Goal: Task Accomplishment & Management: Use online tool/utility

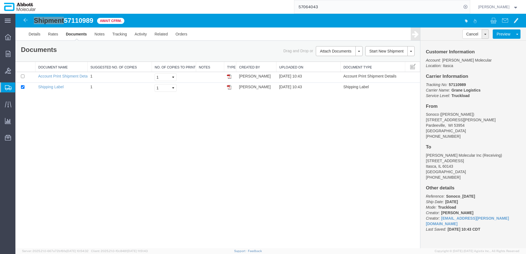
click at [0, 0] on span "Create from Template" at bounding box center [0, 0] width 0 height 0
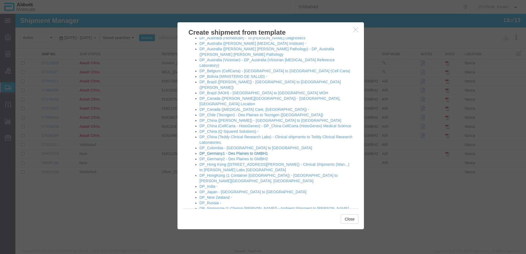
scroll to position [27, 0]
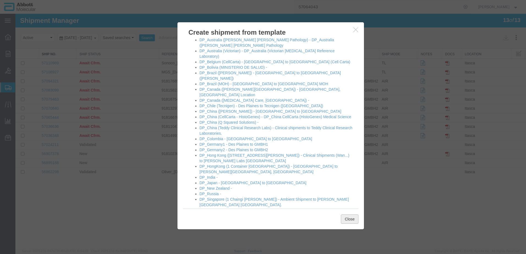
click at [349, 222] on button "Close" at bounding box center [350, 218] width 18 height 9
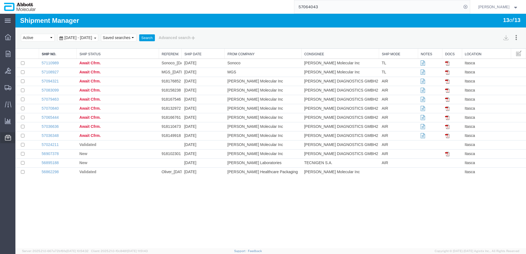
click at [0, 0] on span "Templates" at bounding box center [0, 0] width 0 height 0
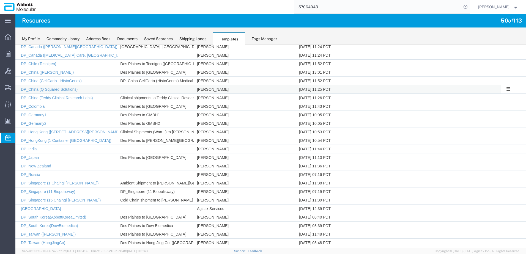
scroll to position [110, 0]
click at [37, 114] on link "DP_Germany1" at bounding box center [34, 114] width 26 height 4
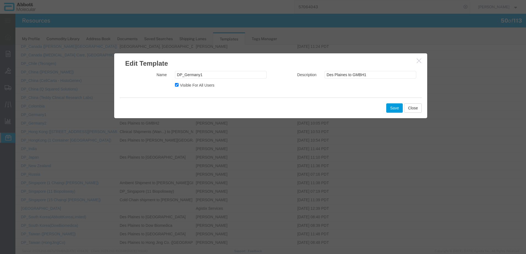
click at [280, 67] on h3 "Edit Template" at bounding box center [270, 60] width 313 height 15
click at [415, 108] on button "Close" at bounding box center [413, 107] width 18 height 9
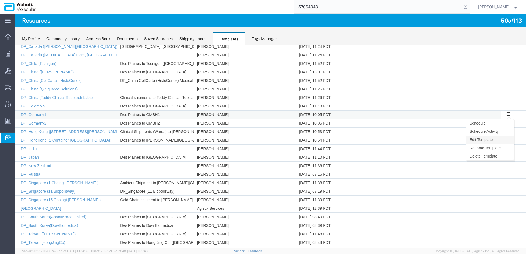
click at [484, 139] on link "Edit Template" at bounding box center [490, 140] width 48 height 8
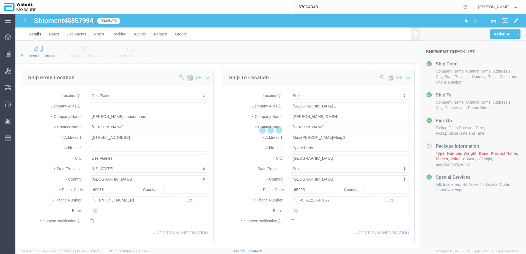
select select "48451"
select select
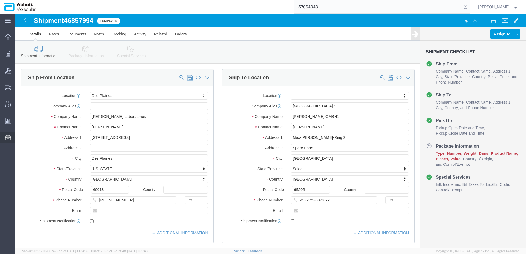
click at [0, 0] on span "Templates" at bounding box center [0, 0] width 0 height 0
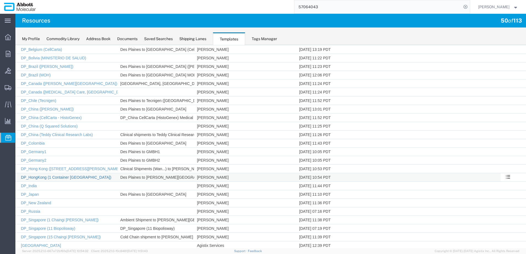
scroll to position [82, 0]
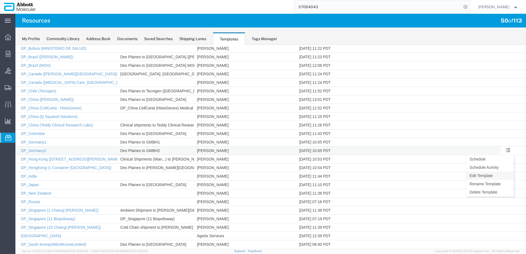
click at [478, 174] on link "Edit Template" at bounding box center [490, 176] width 48 height 8
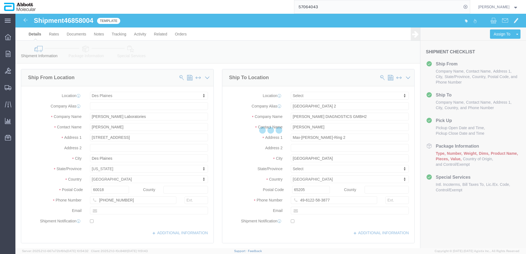
select select "48451"
select select
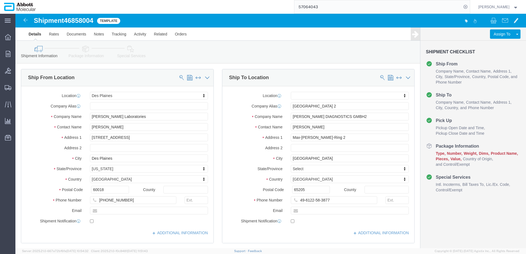
scroll to position [27, 0]
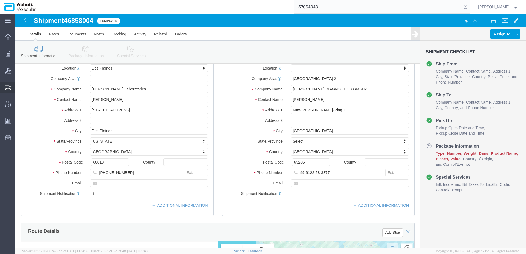
click at [0, 0] on span "Create from Template" at bounding box center [0, 0] width 0 height 0
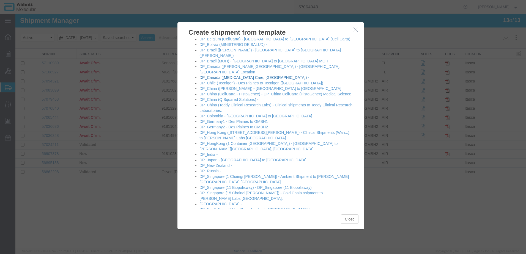
scroll to position [55, 0]
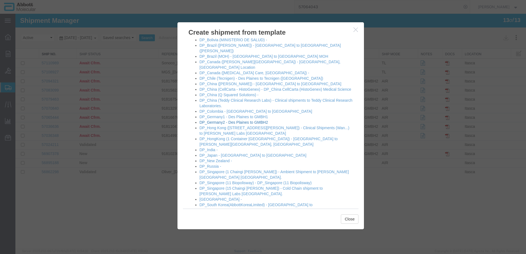
click at [225, 120] on link "DP_Germany2 - Des Plaines to GMBH2" at bounding box center [233, 122] width 68 height 4
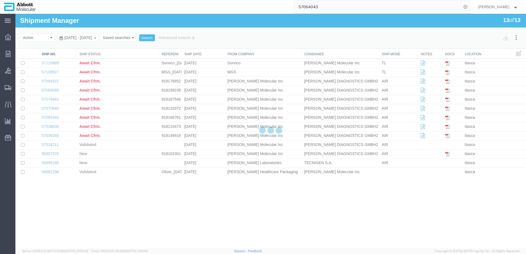
select select "48451"
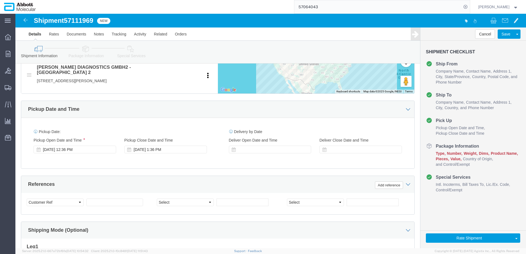
scroll to position [247, 0]
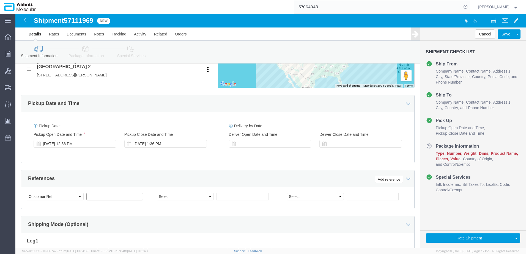
click input "text"
paste input "Invoices Included: 10051 1 Box: 22x18x18: 12 Kgs Dry Ice: Re-Dry Ice Every 2 Da…"
type input "10051"
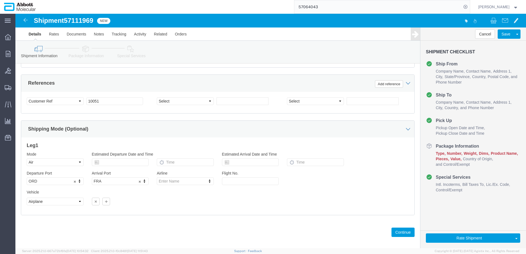
scroll to position [343, 0]
drag, startPoint x: 377, startPoint y: 214, endPoint x: 320, endPoint y: 192, distance: 61.2
click button "Continue"
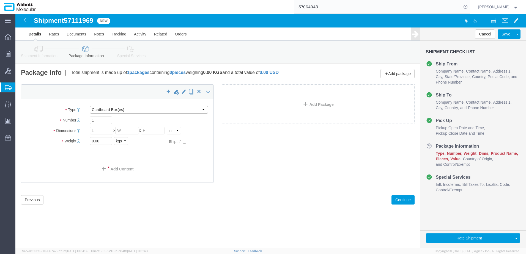
click select "Select Box (B) Box (C) Box (D) Cardboard Box(es) Crate (Instrument) Crate(s) En…"
select select "BOXC"
click select "Select Box (B) Box (C) Box (D) Cardboard Box(es) Crate (Instrument) Crate(s) En…"
type input "22.00"
type input "18.00"
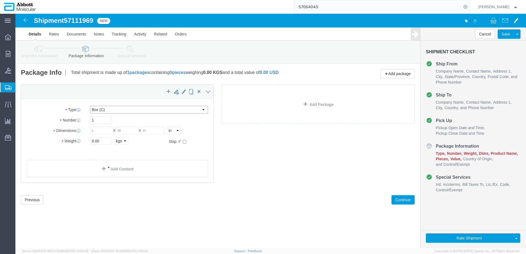
type input "18.00"
drag, startPoint x: 87, startPoint y: 128, endPoint x: 11, endPoint y: 122, distance: 76.6
click div "Package Type Select Box (B) Box (C) Box (D) Cardboard Box(es) Crate (Instrument…"
type input "18"
click input "checkbox"
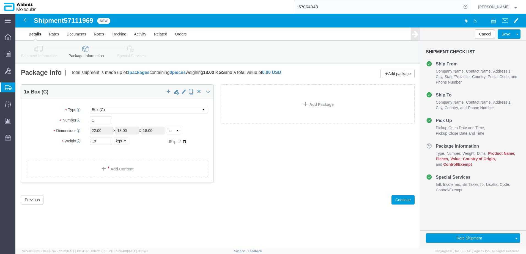
checkbox input "true"
type input "FROZEN"
click link "Add Content"
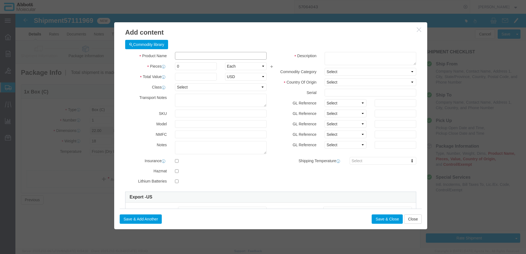
click input "text"
type input "53-501006"
click td "Model: 53-501006"
type input "1"
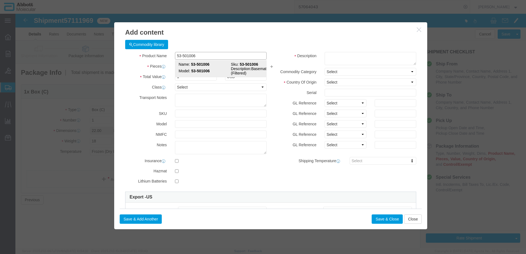
select select
select select "US"
type input "FROM_2_TO_8"
select select
checkbox input "false"
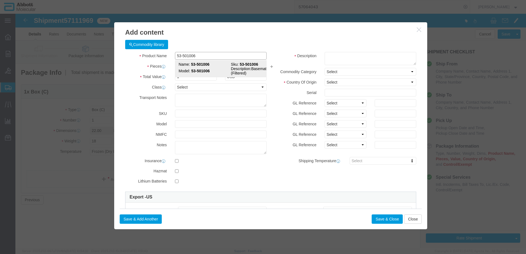
checkbox input "false"
type input "53-501006"
type textarea "Basematrix (Filtered)"
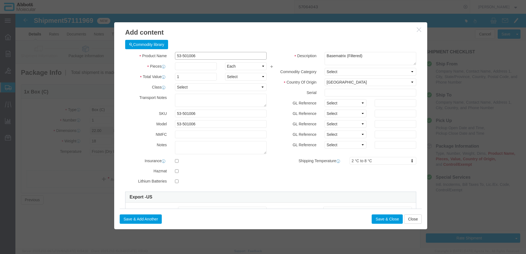
type input "53-501006"
type input "500"
select select "ML"
click select "Select Account Type Activity ID Airline Appointment Number ASN Batch Number Bil…"
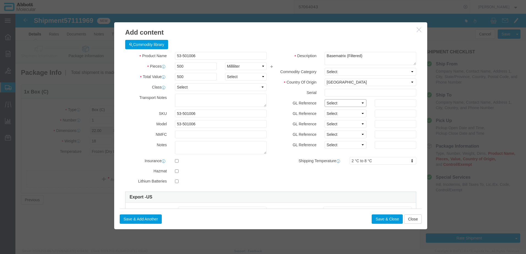
select select "BATCH_NUMBER"
click select "Select Account Type Activity ID Airline Appointment Number ASN Batch Number Bil…"
type input "412244"
drag, startPoint x: 11, startPoint y: 38, endPoint x: 402, endPoint y: 207, distance: 426.4
click button "Close"
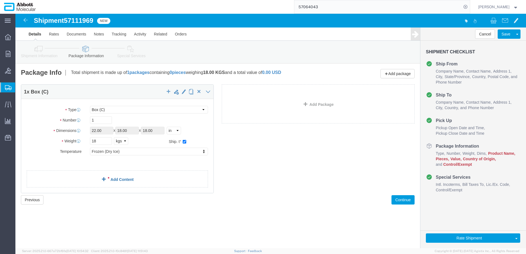
click link "Add Content"
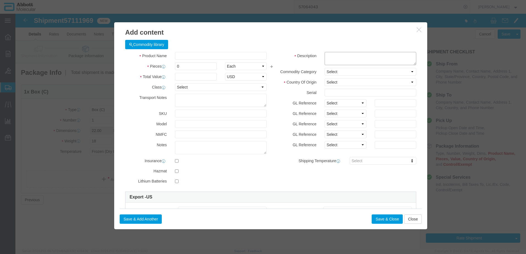
click textarea
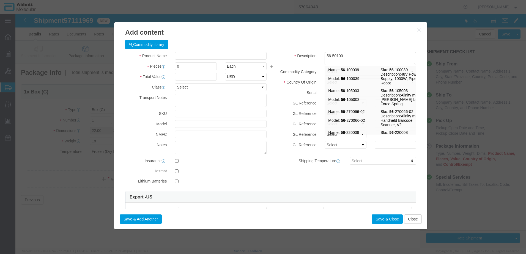
type textarea "56-501006"
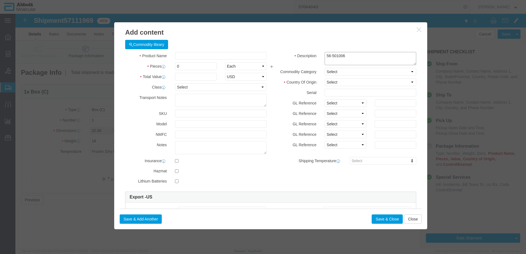
drag, startPoint x: 343, startPoint y: 43, endPoint x: 274, endPoint y: 46, distance: 69.3
click div "Description 56-501006 56-"
click input "text"
paste input "56-501006"
drag, startPoint x: 194, startPoint y: 43, endPoint x: 41, endPoint y: 47, distance: 153.5
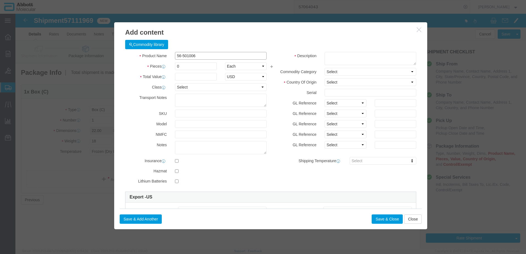
click div "Add content Commodity library Product Name 56-501006 Pieces 0 Select Bag Barrel…"
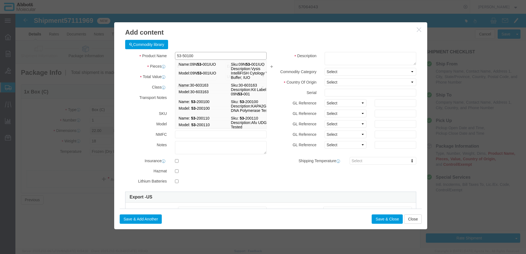
type input "53-501006"
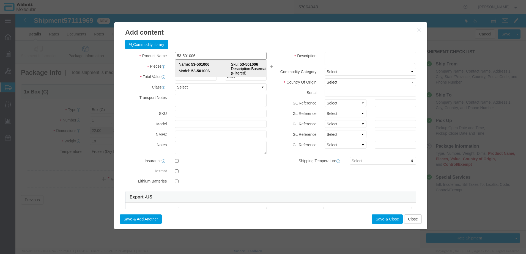
click strong "53-501006"
type input "1"
select select
select select "US"
type input "FROM_2_TO_8"
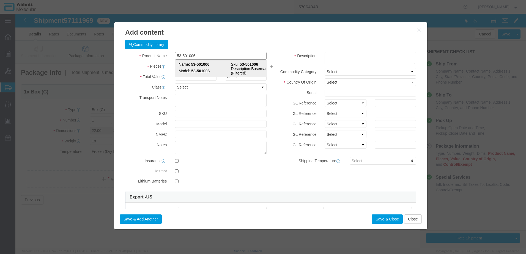
select select
checkbox input "false"
type input "53-501006"
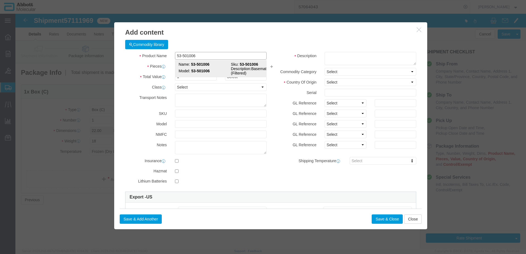
type textarea "Basematrix (Filtered)"
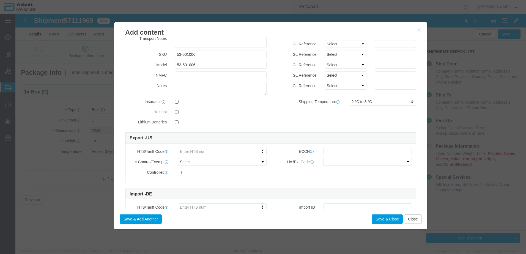
scroll to position [82, 0]
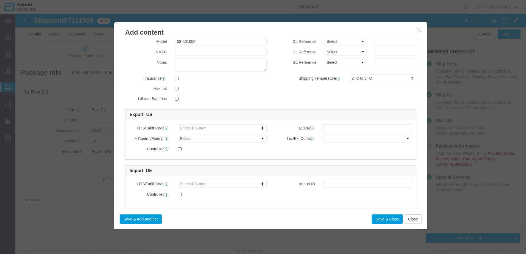
type input "53-501006"
click button "Close"
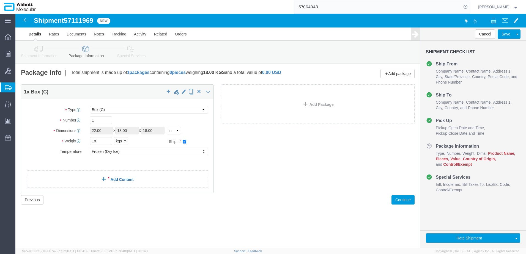
click link "Add Content"
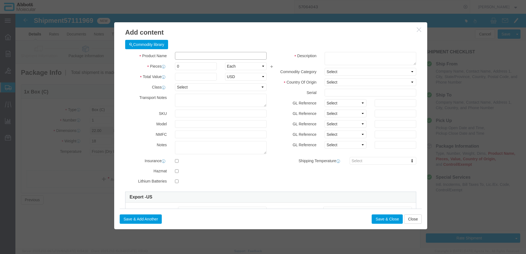
click input "text"
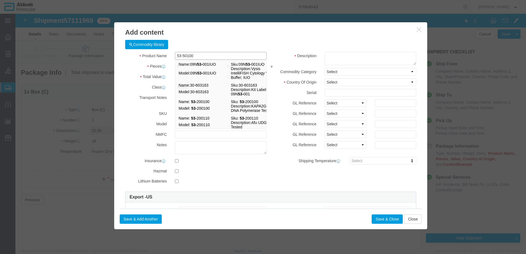
type input "53-501006"
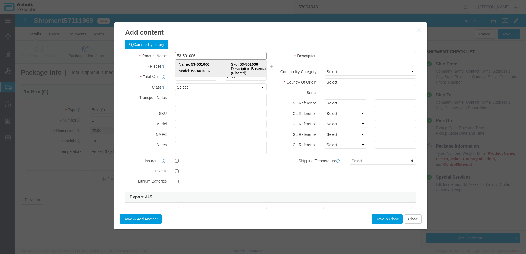
click strong "53-501006"
type input "1"
select select
select select "US"
type input "FROM_2_TO_8"
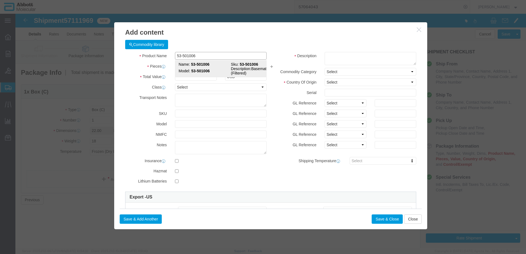
select select
checkbox input "false"
type input "53-501006"
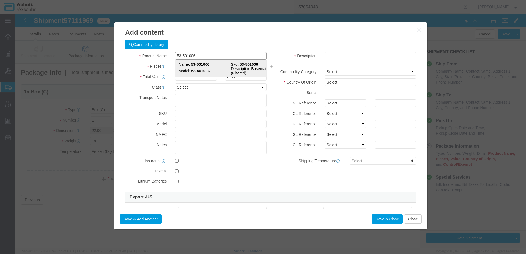
type textarea "Basematrix (Filtered)"
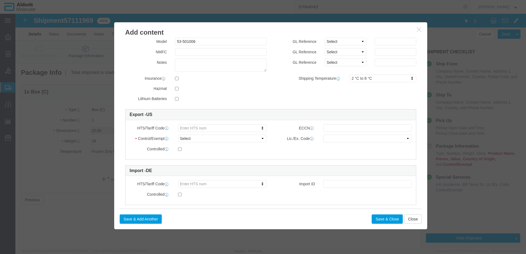
scroll to position [0, 0]
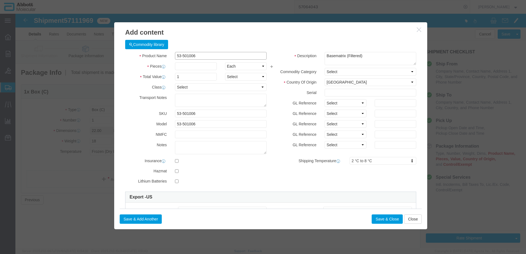
drag, startPoint x: 187, startPoint y: 39, endPoint x: 135, endPoint y: 45, distance: 52.9
click div "Product Name 53-501006 53-501006"
click button "Close"
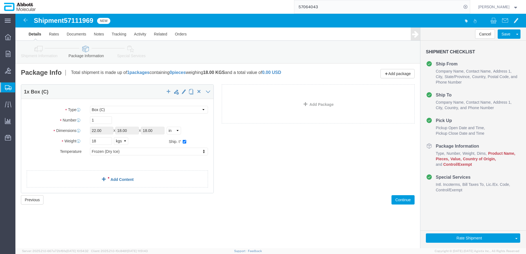
click link "Add Content"
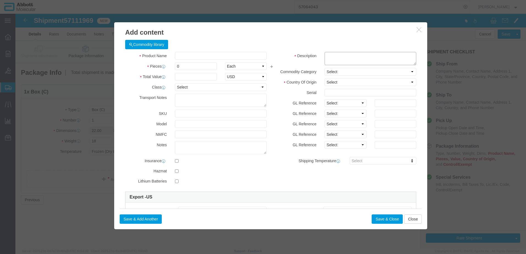
click textarea
paste textarea "53-501006"
type textarea "53-501006"
click strong "53-501006"
select select "KGS"
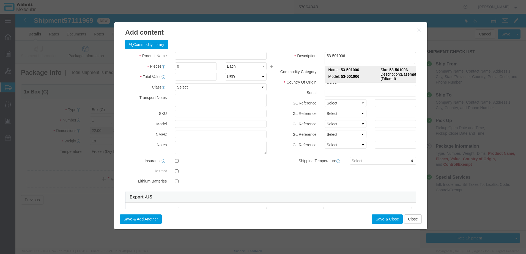
type input "1"
select select "USD"
select select "US"
type input "FROM_2_TO_8"
type input "3002120010"
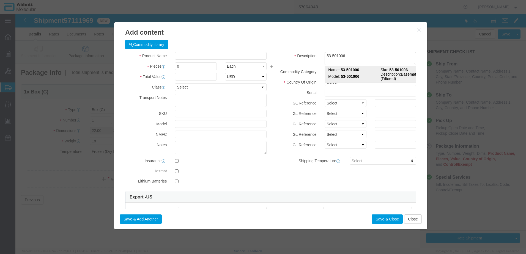
type input "EAR99"
select select "BIS"
type input "53-501006"
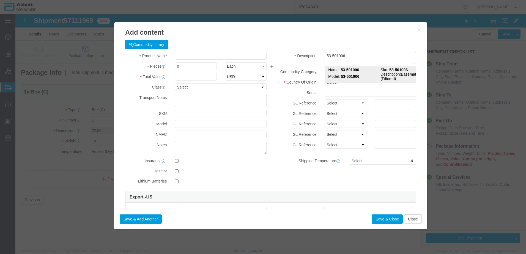
type textarea "Basematrix (Filtered)"
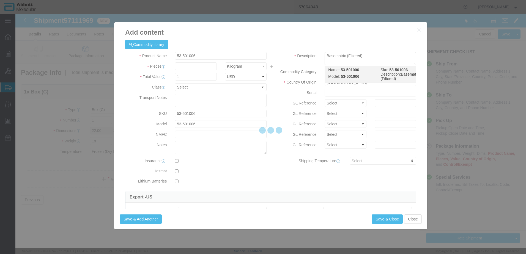
select select "NLR"
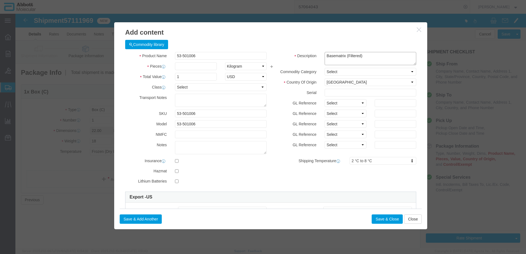
type textarea "Basematrix (Filtered)"
click input "text"
type input "500"
select select "ML"
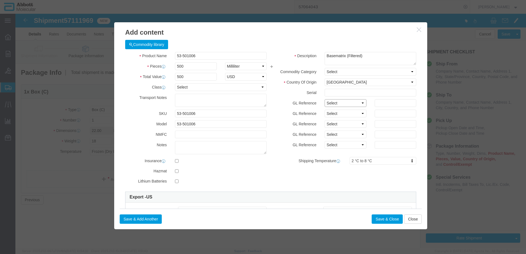
drag, startPoint x: 329, startPoint y: 88, endPoint x: 327, endPoint y: 92, distance: 4.6
click select "Select Account Type Activity ID Airline Appointment Number ASN Batch Number Bil…"
select select "BATCH_NUMBER"
click select "Select Account Type Activity ID Airline Appointment Number ASN Batch Number Bil…"
type input "412244"
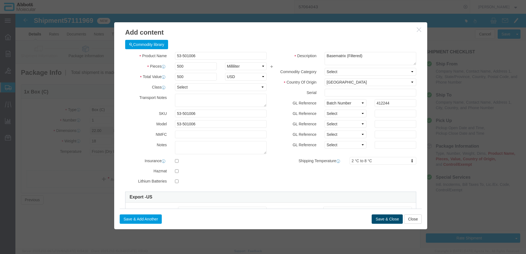
click button "Save & Close"
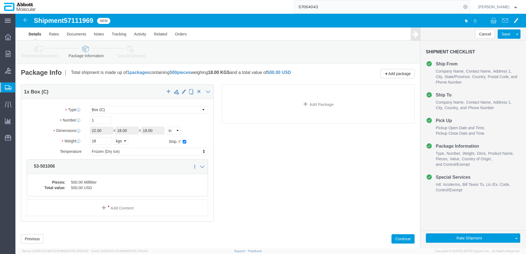
scroll to position [12, 0]
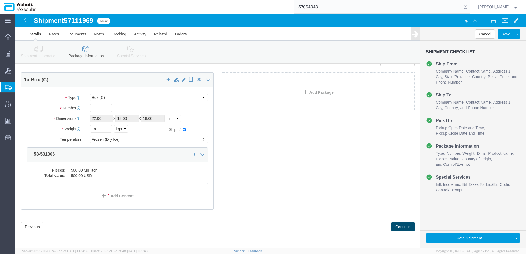
click button "Continue"
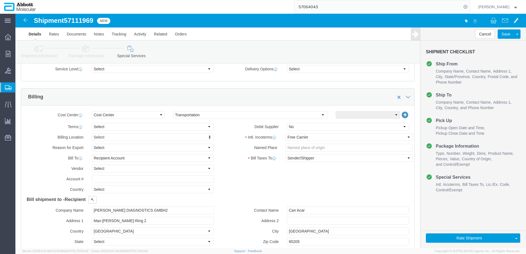
scroll to position [220, 0]
click select "Select Carriage Insurance Paid Carriage Paid To Cost and Freight Cost Insurance…"
select select "DAP"
click select "Select Carriage Insurance Paid Carriage Paid To Cost and Freight Cost Insurance…"
select select "SHIP"
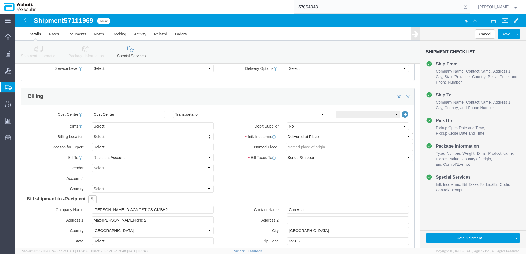
select select "RCPN"
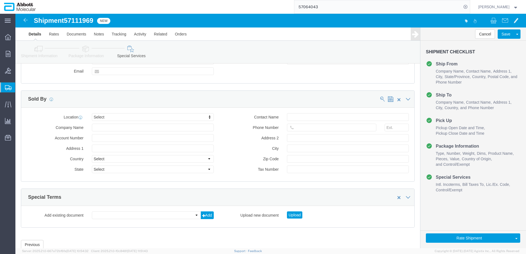
scroll to position [765, 0]
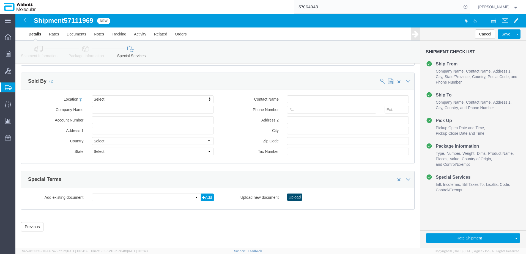
click button "Upload"
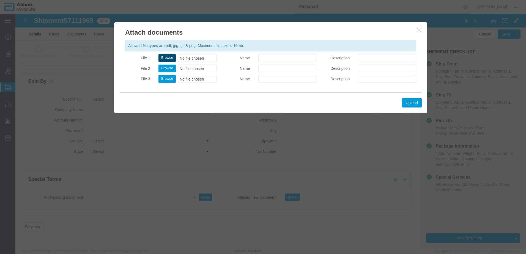
click button "Browse"
type input "C:\fakepath\10051 SLI DSV.pdf"
click button "Upload"
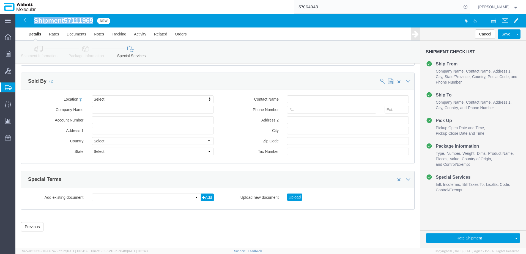
drag, startPoint x: 19, startPoint y: 7, endPoint x: 78, endPoint y: 10, distance: 59.4
click h1 "Shipment 57111969"
copy h1 "Shipment 57111969"
click button "Rate Shipment"
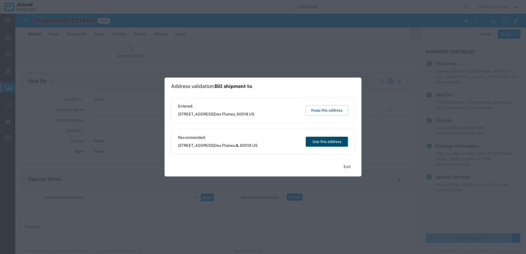
click at [323, 143] on button "Use this address" at bounding box center [326, 142] width 42 height 10
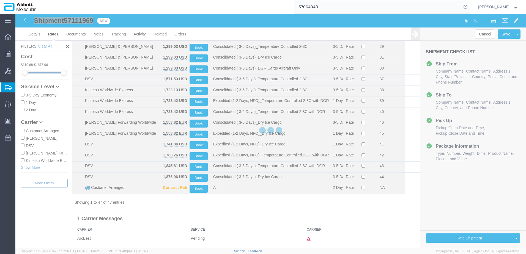
scroll to position [378, 0]
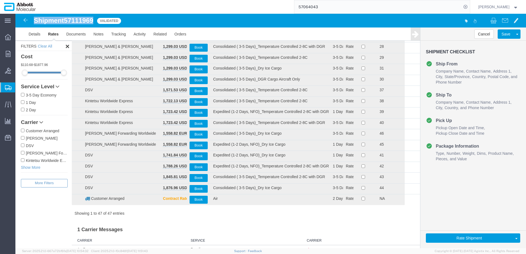
click at [22, 145] on input "DSV" at bounding box center [23, 146] width 4 height 4
checkbox input "true"
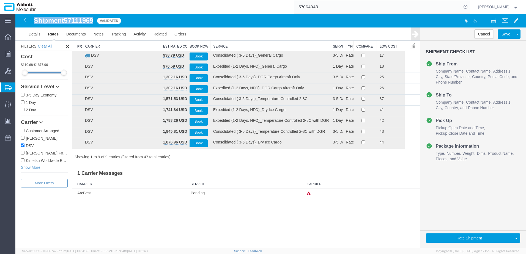
scroll to position [0, 0]
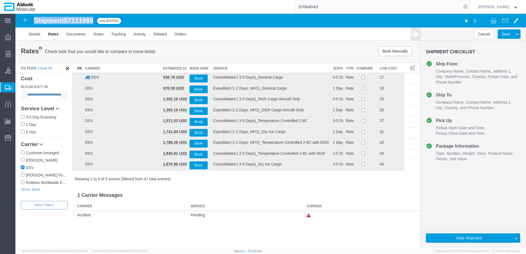
click at [228, 66] on th "Service" at bounding box center [270, 68] width 120 height 10
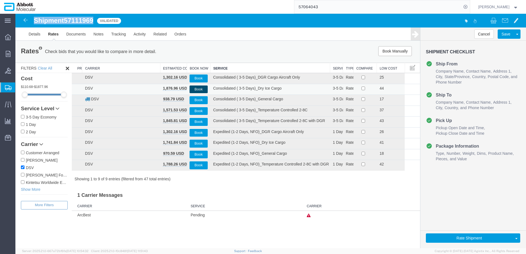
click at [197, 89] on button "Book" at bounding box center [198, 90] width 18 height 8
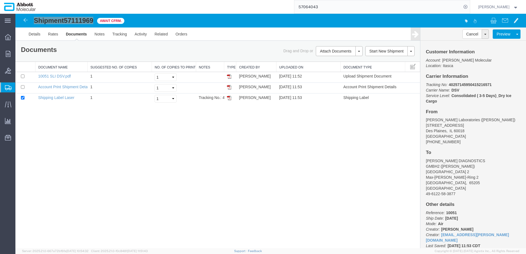
click at [0, 0] on span "Create from Template" at bounding box center [0, 0] width 0 height 0
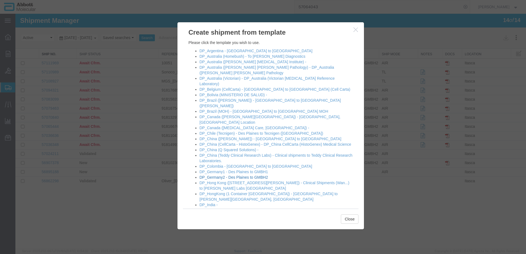
click at [228, 175] on link "DP_Germany2 - Des Plaines to GMBH2" at bounding box center [233, 177] width 68 height 4
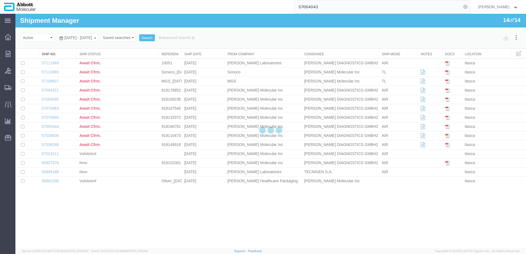
select select "48451"
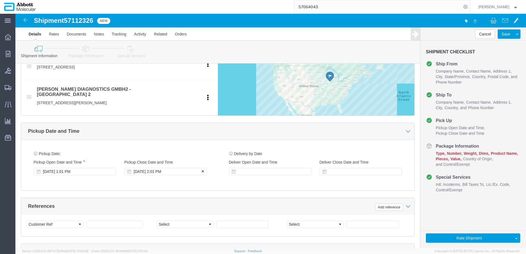
scroll to position [220, 0]
click div "Select Account Type Activity ID Airline Appointment Number ASN Batch Request # …"
click input "text"
paste input "10051 AMB"
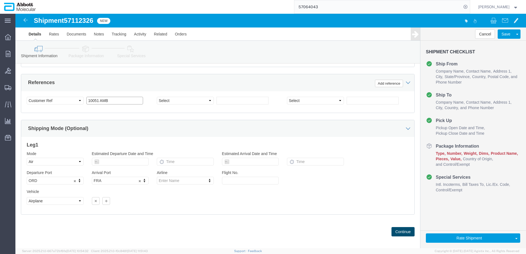
type input "10051 AMB"
click button "Continue"
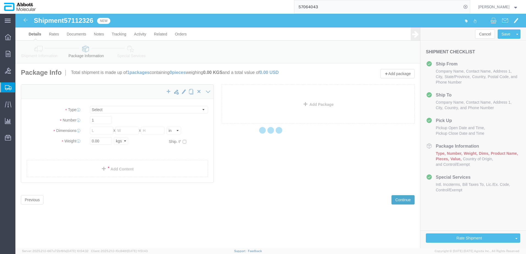
select select "CBOX"
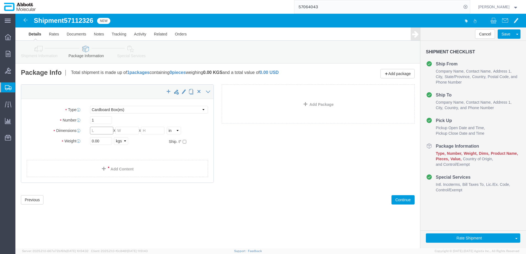
click input "text"
type input "17"
type input "15"
type input "17"
type input "3"
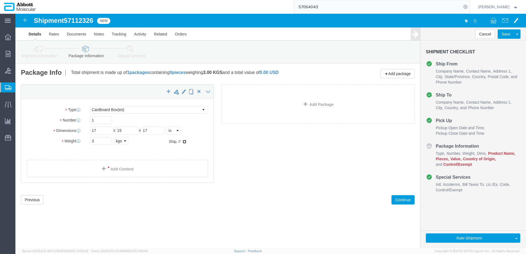
click input "checkbox"
checkbox input "true"
type input "AMBIENT"
click link "Add Content"
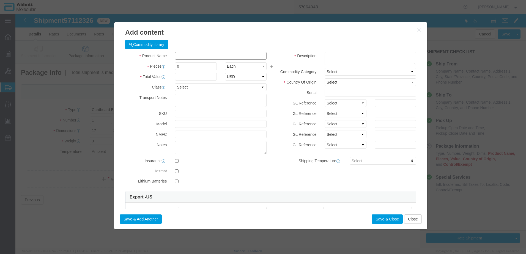
click input "text"
type input "11-200228"
click strong "11-200228"
type input "1"
select select
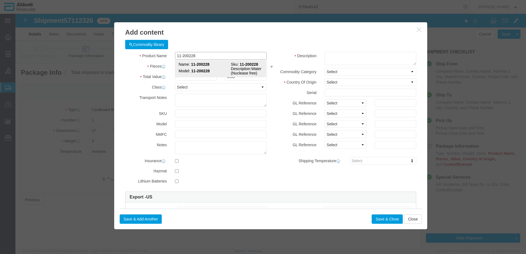
select select "US"
type input "AMBIENT"
select select
checkbox input "false"
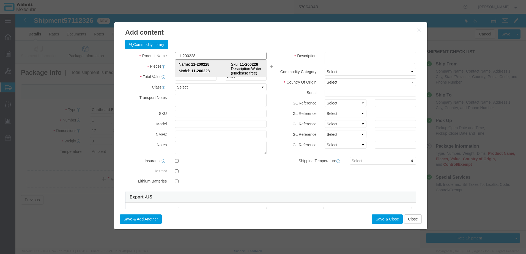
type input "11-200228"
type textarea "Water (Nuclease free)"
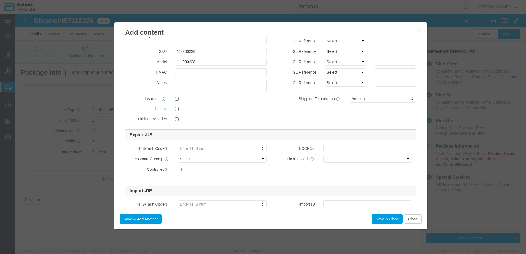
scroll to position [82, 0]
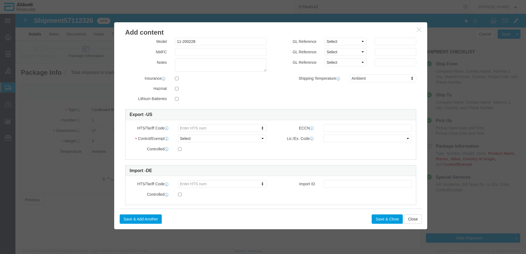
type input "11-200228"
drag, startPoint x: 165, startPoint y: 28, endPoint x: 76, endPoint y: 30, distance: 88.6
click div "Add content Commodity library Product Name 11-200228 11-200228 Pieces Select Ba…"
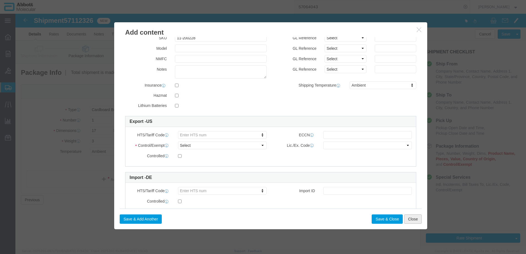
click button "Close"
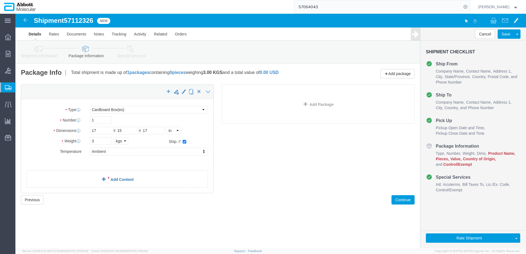
click link "Add Content"
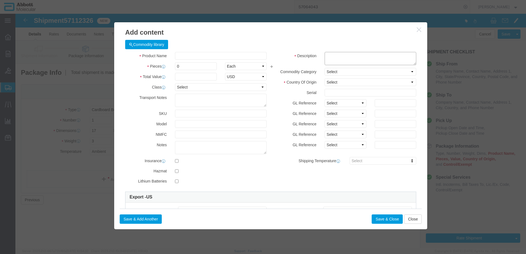
click textarea
paste textarea "11-200228"
type textarea "11-200228"
click strong "11-200228"
type input "1"
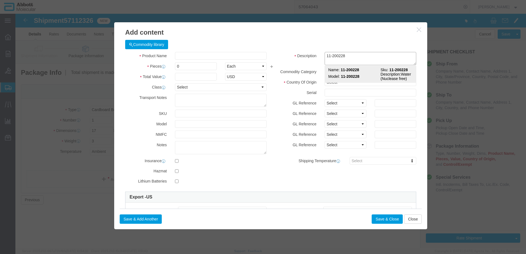
select select "USD"
select select "US"
type input "AMBIENT"
type input "3822190080"
type input "EAR99"
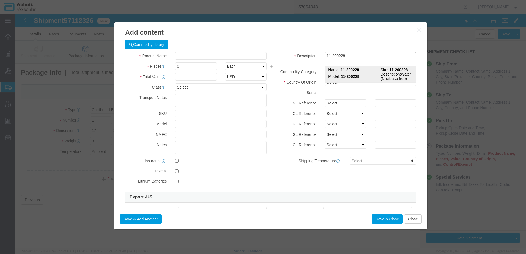
select select "BIS"
type input "11-200228"
type textarea "Water (Nuclease free)"
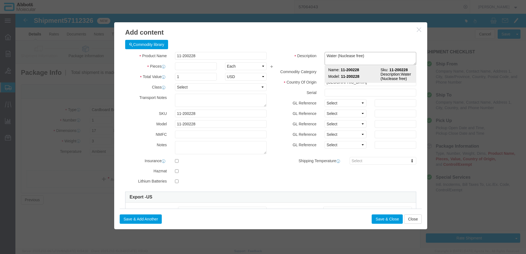
select select "NLR"
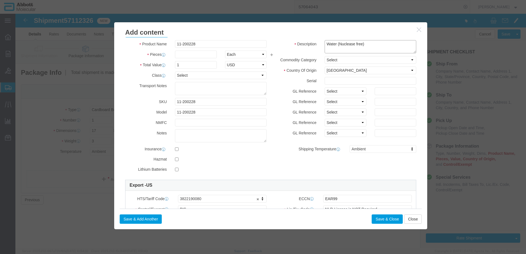
scroll to position [0, 0]
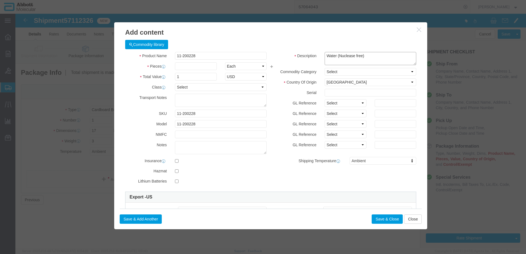
type textarea "Water (Nuclease free)"
click input "11-200228"
type input "1"
select select "L"
click select "Select Account Type Activity ID Airline Appointment Number ASN Batch Number Bil…"
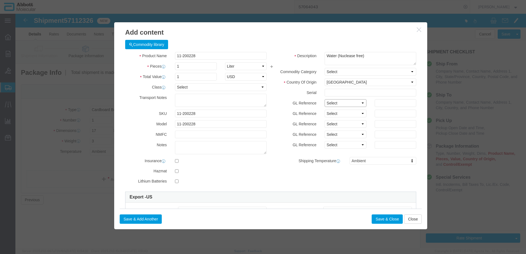
select select "BATCH_NUMBER"
click select "Select Account Type Activity ID Airline Appointment Number ASN Batch Number Bil…"
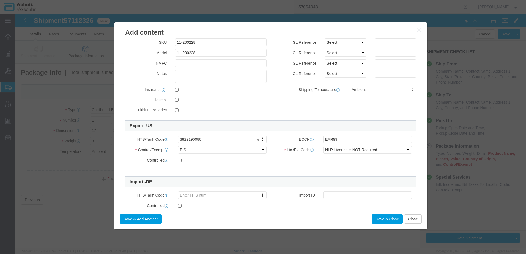
scroll to position [82, 0]
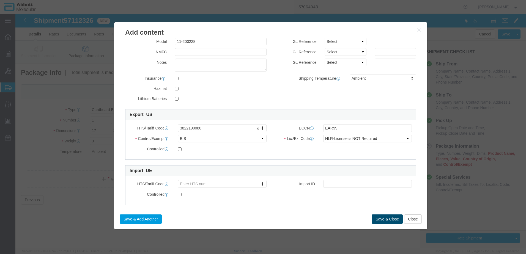
type input "421821"
click button "Save & Close"
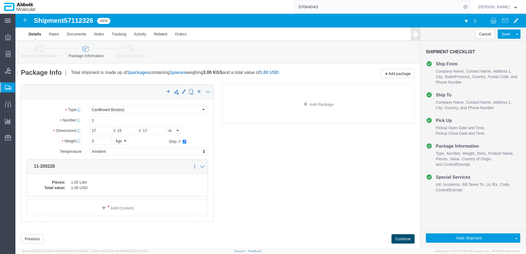
click button "Continue"
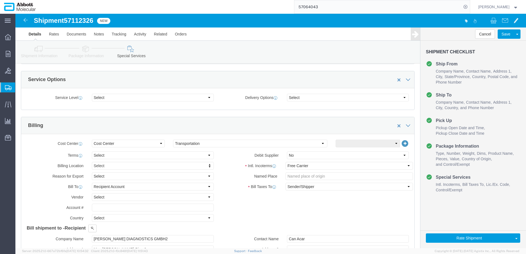
scroll to position [220, 0]
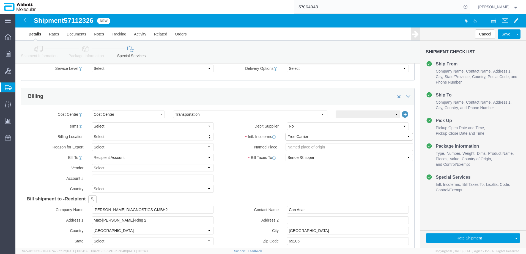
click select "Select Carriage Insurance Paid Carriage Paid To Cost and Freight Cost Insurance…"
select select "DAP"
click select "Select Carriage Insurance Paid Carriage Paid To Cost and Freight Cost Insurance…"
select select "SHIP"
select select "RCPN"
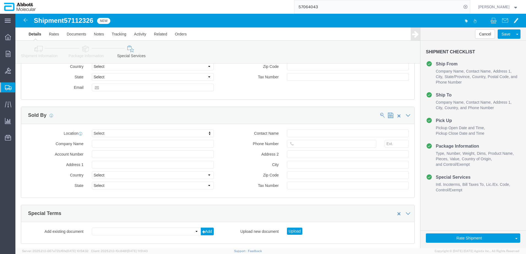
scroll to position [742, 0]
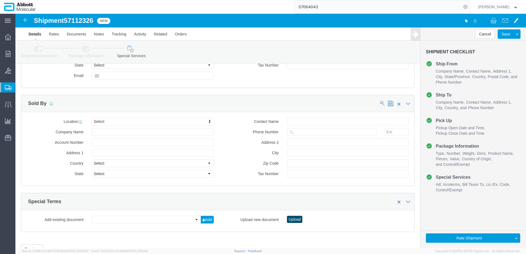
click button "Upload"
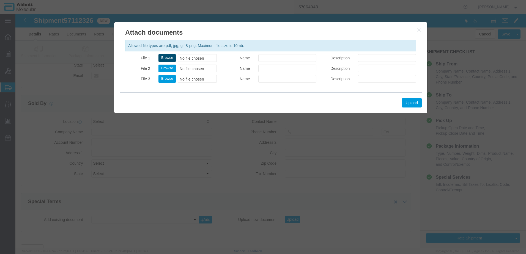
click button "Browse"
type input "C:\fakepath\10051 AMB SLI DSV.pdf"
click button "Upload"
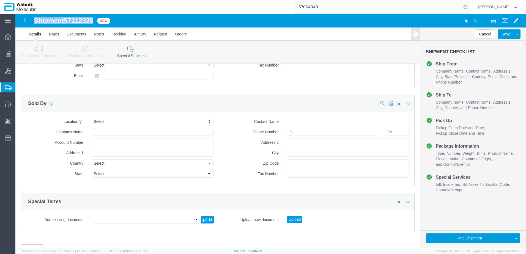
drag, startPoint x: 20, startPoint y: 5, endPoint x: 78, endPoint y: 6, distance: 58.3
click h1 "Shipment 57112326"
copy h1 "Shipment 57112326"
click button "Rate Shipment"
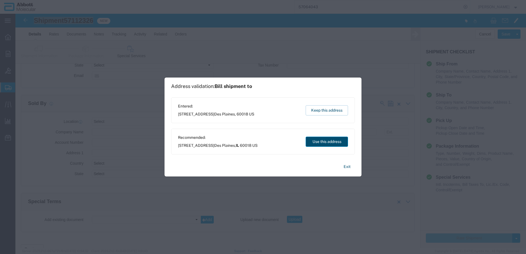
click at [306, 143] on button "Use this address" at bounding box center [326, 142] width 42 height 10
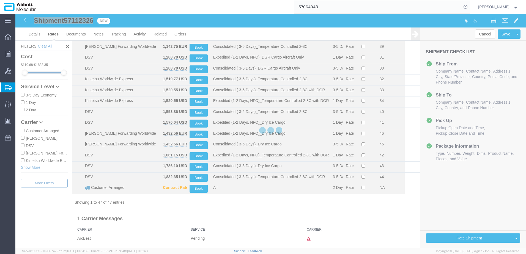
scroll to position [378, 0]
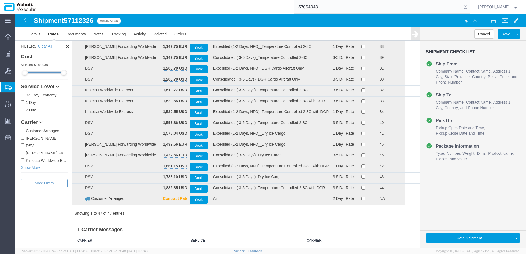
click at [28, 146] on label "DSV" at bounding box center [44, 145] width 47 height 6
click at [24, 146] on input "DSV" at bounding box center [23, 146] width 4 height 4
checkbox input "true"
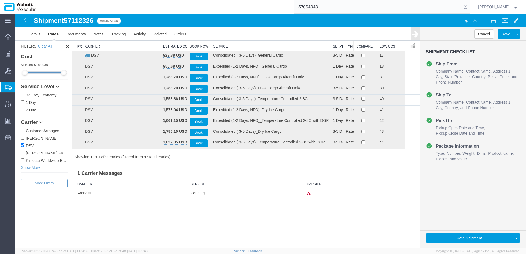
scroll to position [0, 0]
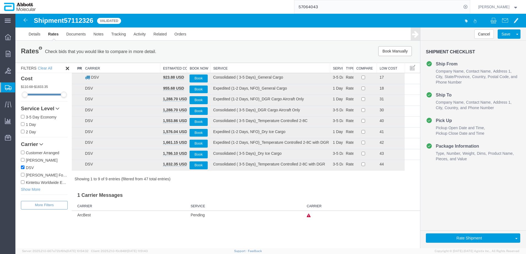
click at [224, 68] on th "Service" at bounding box center [270, 68] width 120 height 10
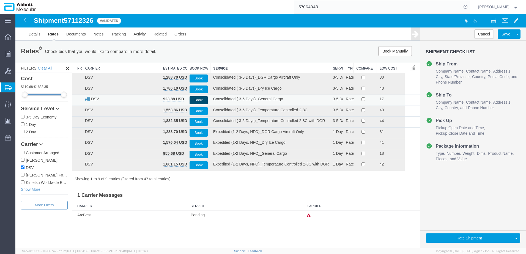
click at [196, 99] on button "Book" at bounding box center [198, 100] width 18 height 8
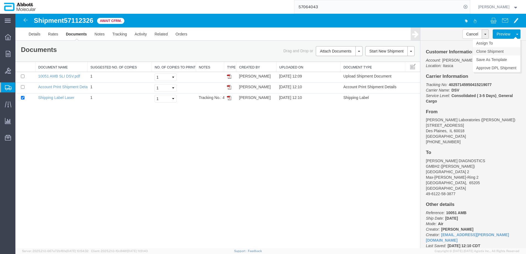
click at [495, 51] on link "Clone Shipment" at bounding box center [496, 51] width 48 height 8
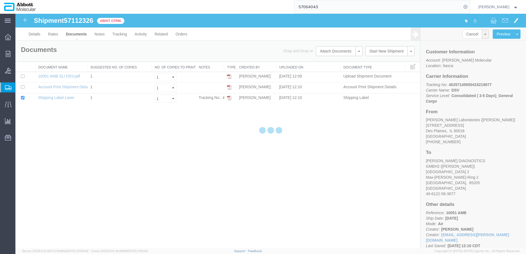
select select "48451"
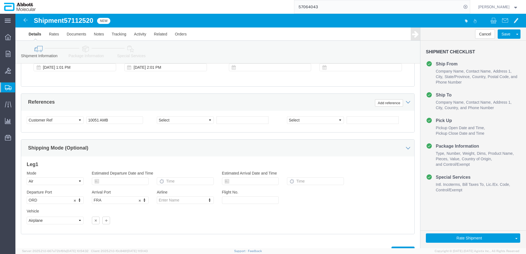
scroll to position [330, 0]
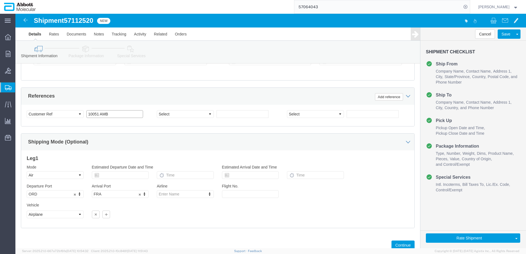
drag, startPoint x: 86, startPoint y: 95, endPoint x: 15, endPoint y: 98, distance: 71.0
click div "Select Account Type Activity ID Airline Appointment Number ASN Batch Request # …"
paste input "DI"
type input "10051 DI"
select select "INVOICE"
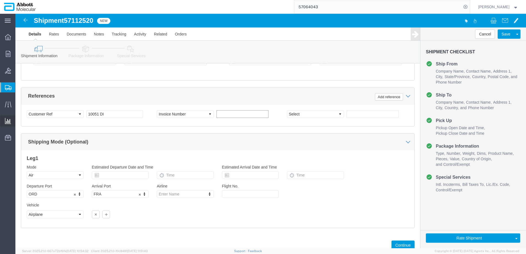
paste input "10051 DI"
type input "10315 DI"
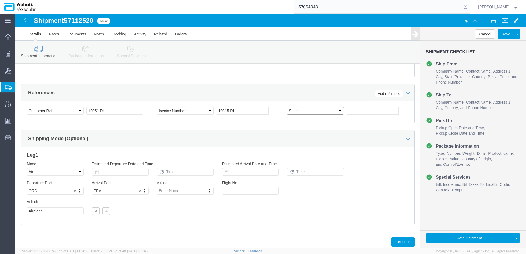
scroll to position [343, 0]
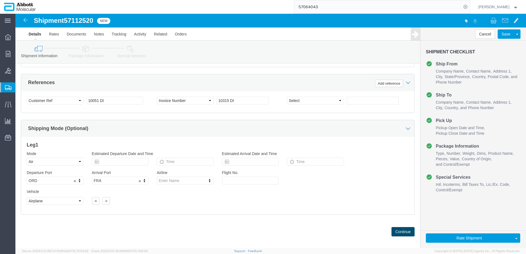
click button "Continue"
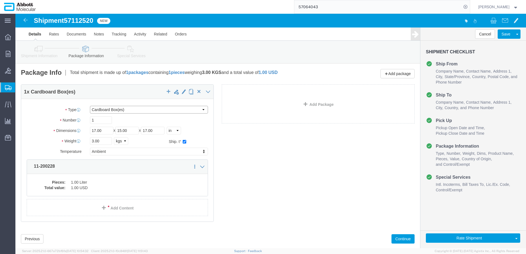
drag, startPoint x: 137, startPoint y: 96, endPoint x: 132, endPoint y: 99, distance: 5.9
click select "Select Box (B) Box (C) Box (D) Cardboard Box(es) Crate (Instrument) Crate(s) En…"
select select "BOXD"
click select "Select Box (B) Box (C) Box (D) Cardboard Box(es) Crate (Instrument) Crate(s) En…"
type input "28.00"
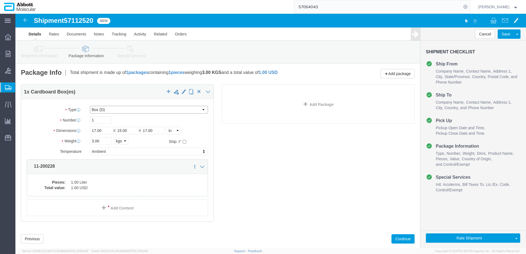
type input "24.00"
type input "21.00"
checkbox input "false"
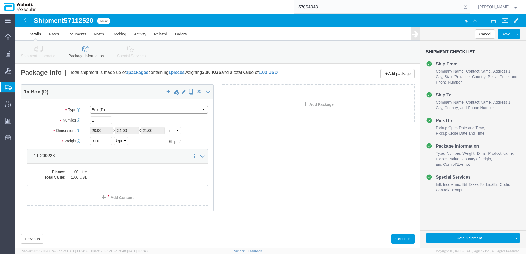
drag, startPoint x: 106, startPoint y: 95, endPoint x: 101, endPoint y: 101, distance: 7.6
click select "Select Box (B) Box (C) Box (D) Cardboard Box(es) Crate (Instrument) Crate(s) En…"
select select "BOXC"
click select "Select Box (B) Box (C) Box (D) Cardboard Box(es) Crate (Instrument) Crate(s) En…"
type input "22.00"
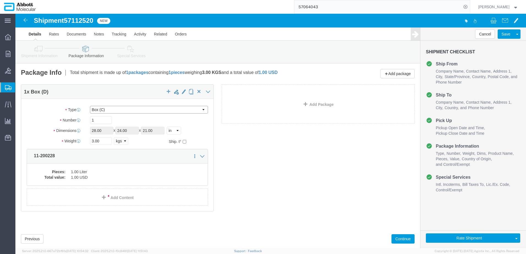
type input "18.00"
drag, startPoint x: 86, startPoint y: 127, endPoint x: 45, endPoint y: 126, distance: 41.8
click div "Weight 3.00 Select kgs lbs Ship. t°"
click input "3.00"
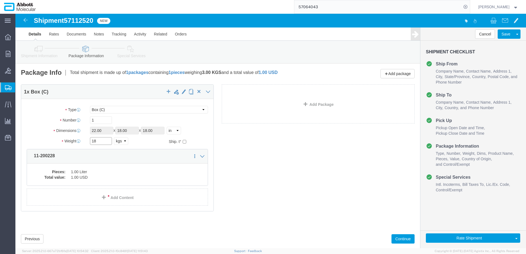
type input "18"
click input "checkbox"
checkbox input "true"
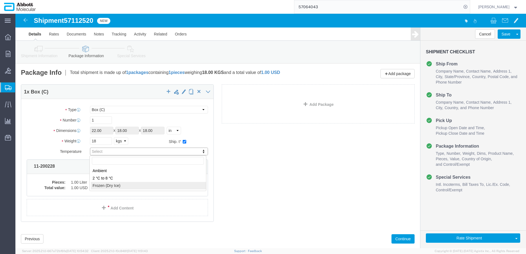
type input "FROZEN"
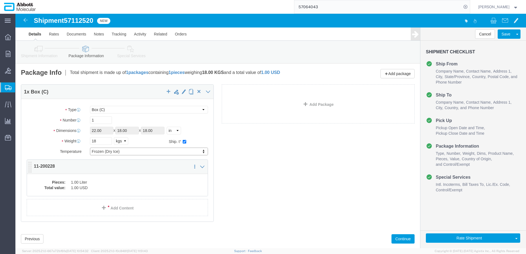
click dd "1.00 Liter"
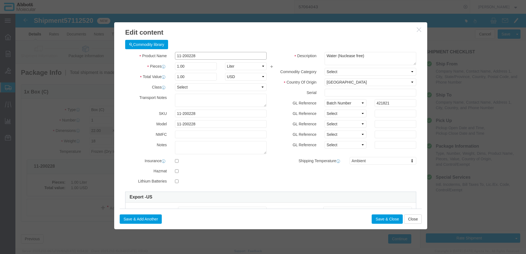
drag, startPoint x: 188, startPoint y: 42, endPoint x: 75, endPoint y: 43, distance: 113.3
click div "Edit content Commodity library Product Name 11-200228 Pieces 1.00 Select Bag Ba…"
type input "65686"
click td "Name: 65686"
select select "EA"
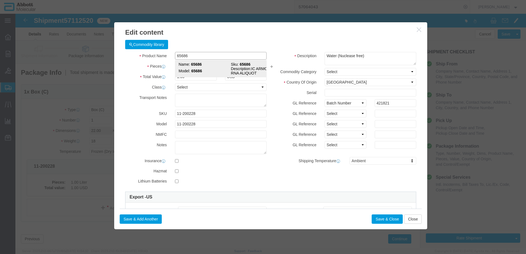
type input "1"
select select
type input "FROZEN"
select select
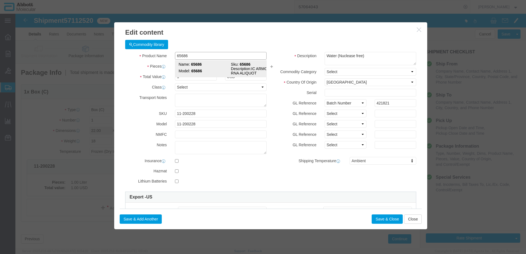
select select
checkbox input "false"
type input "65686"
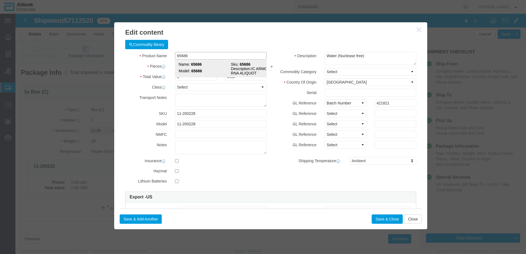
type textarea "IC ARMORED RNA ALIQUOT"
type input "65686"
type input "1"
select select "MG"
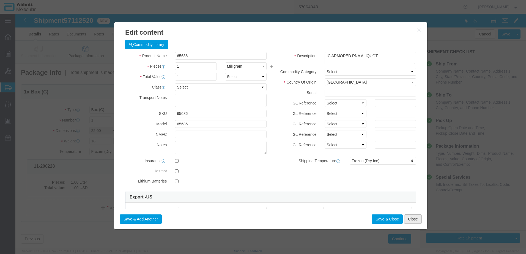
drag, startPoint x: 395, startPoint y: 205, endPoint x: 374, endPoint y: 203, distance: 21.0
click button "Close"
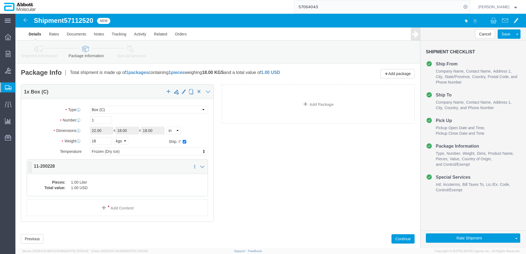
click dd "1.00 Liter"
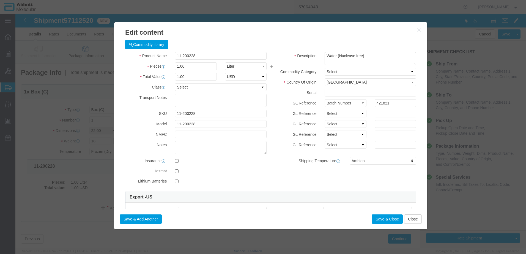
drag, startPoint x: 350, startPoint y: 42, endPoint x: 219, endPoint y: 46, distance: 131.2
click div "Product Name 11-200228 Pieces 1.00 Select Bag Barrels 100Board Feet Bottle Box …"
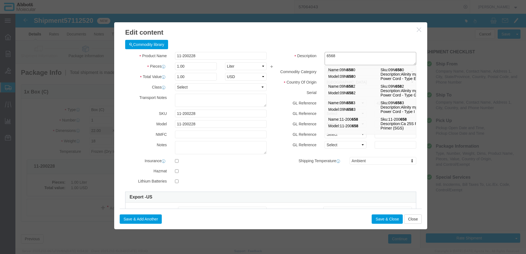
type textarea "65686"
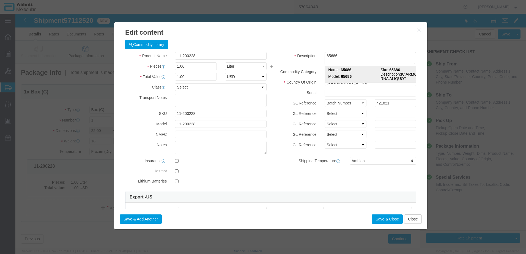
click span "Name:"
select select "EA"
type input "1"
select select "USD"
select select
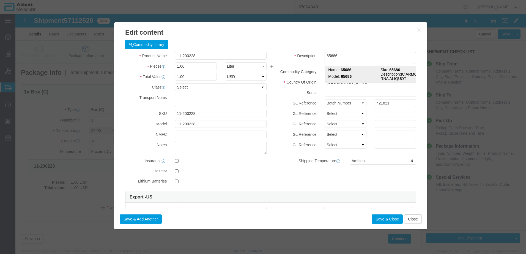
type input "65686"
type textarea "IC ARMORED RNA ALIQUOT"
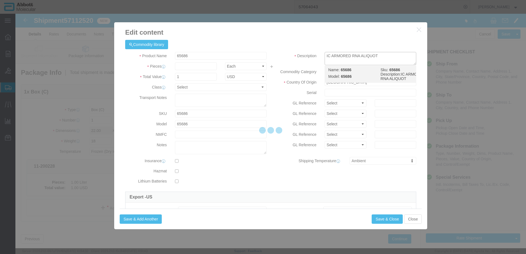
select select "NLR"
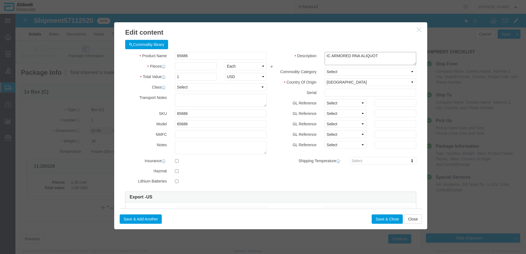
type textarea "IC ARMORED RNA ALIQUOT"
click input "65686"
type input "1"
select select "MG"
drag, startPoint x: 315, startPoint y: 88, endPoint x: 318, endPoint y: 93, distance: 5.7
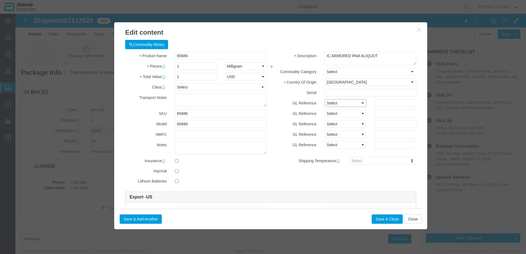
click select "Select Account Type Activity ID Airline Appointment Number ASN Batch Number Bil…"
select select "BATCH_NUMBER"
click select "Select Account Type Activity ID Airline Appointment Number ASN Batch Number Bil…"
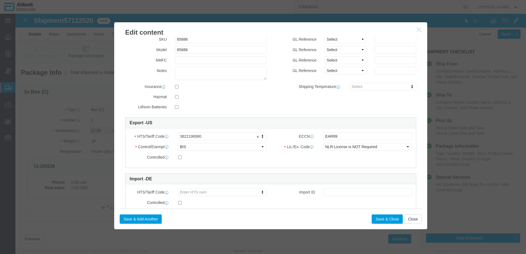
scroll to position [91, 0]
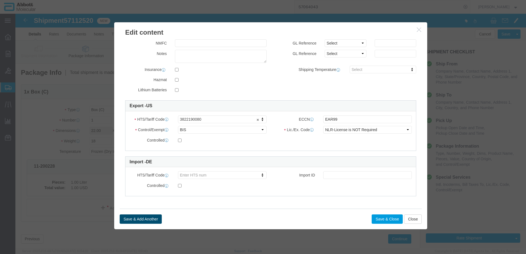
type input "18026RU00"
click button "Save & Add Another"
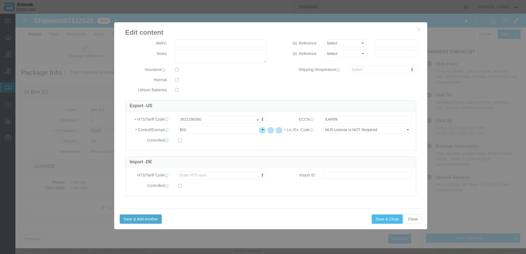
select select "EA"
select select
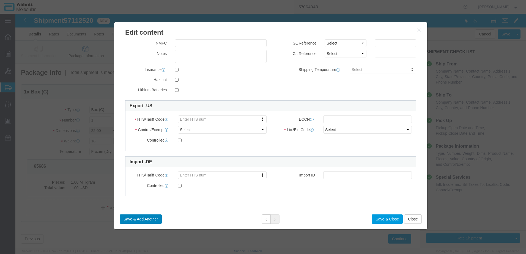
scroll to position [0, 0]
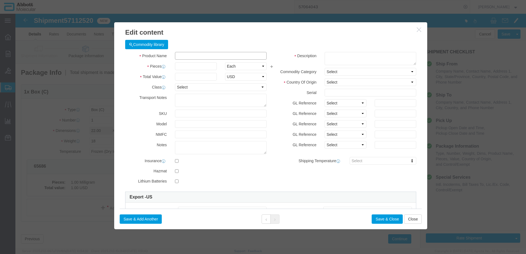
click input "text"
click td "Name: 11-200171"
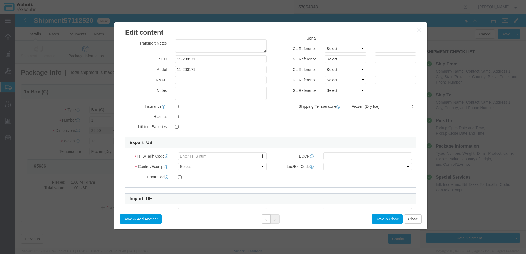
scroll to position [55, 0]
drag, startPoint x: 177, startPoint y: 46, endPoint x: 1, endPoint y: 54, distance: 175.3
click div "Edit content Commodity library Product Name 11-200171 11-200171 Pieces Select B…"
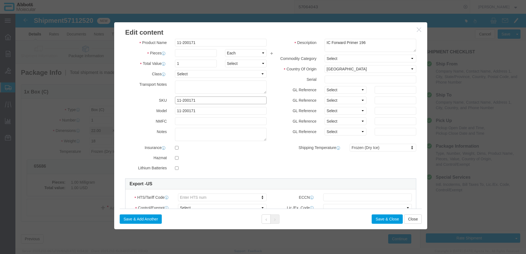
scroll to position [0, 0]
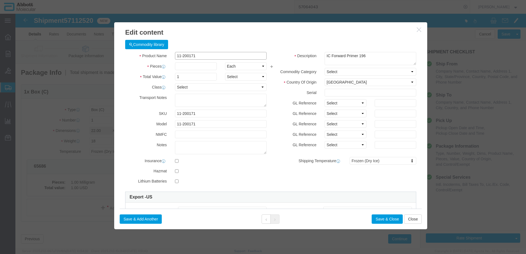
drag, startPoint x: 181, startPoint y: 39, endPoint x: 39, endPoint y: 38, distance: 142.2
click div "Edit content Commodity library Product Name 11-200171 11-200171 Pieces Select B…"
drag, startPoint x: 348, startPoint y: 45, endPoint x: 244, endPoint y: 39, distance: 103.3
click div "Product Name 11-200171 11-200171 Pieces Select Bag Barrels 100Board Feet Bottle…"
paste textarea "11-200171"
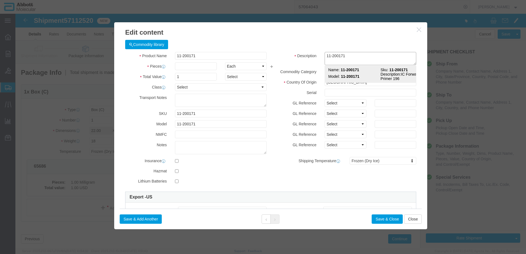
click td "Model: 11-200171"
click input "11-200171"
click select "Select Account Type Activity ID Airline Appointment Number ASN Batch Number Bil…"
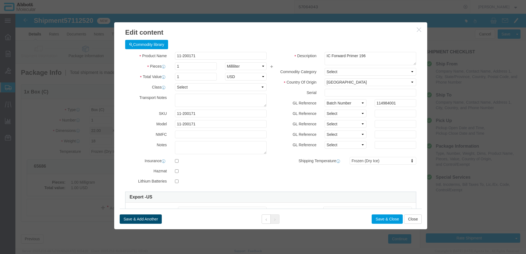
click button "Save & Add Another"
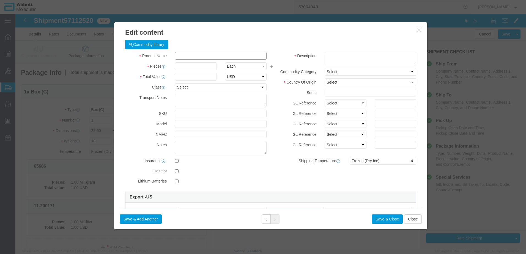
click input "text"
paste input "11-200171"
click td "Model: 11-200163"
drag, startPoint x: 329, startPoint y: 89, endPoint x: 329, endPoint y: 93, distance: 3.9
click select "Select Account Type Activity ID Airline Appointment Number ASN Batch Number Bil…"
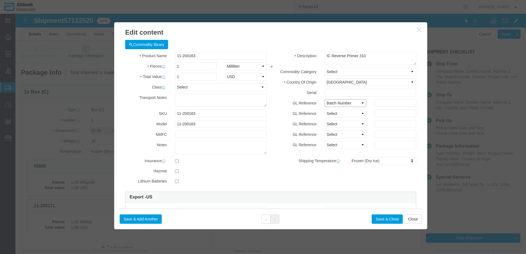
click select "Select Account Type Activity ID Airline Appointment Number ASN Batch Number Bil…"
click button "Save & Add Another"
click input "text"
paste input "11-200171"
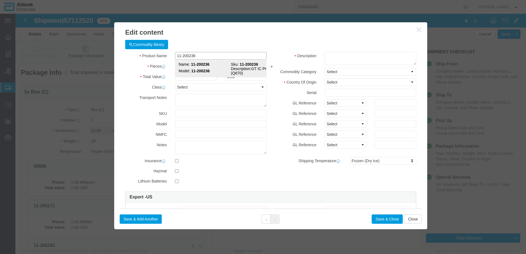
click strong "11-200236"
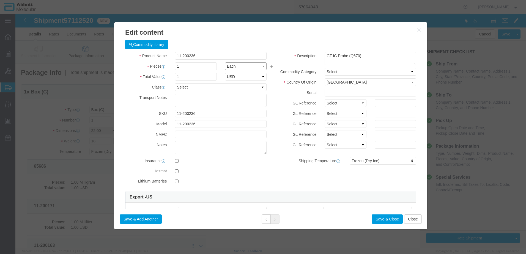
click select "Select Bag Barrels 100Board Feet Bottle Box Blister Pack Carats Can Capsule Car…"
drag, startPoint x: 322, startPoint y: 90, endPoint x: 322, endPoint y: 93, distance: 3.6
click select "Select Account Type Activity ID Airline Appointment Number ASN Batch Number Bil…"
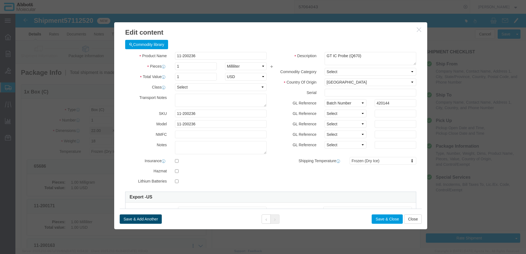
click button "Save & Add Another"
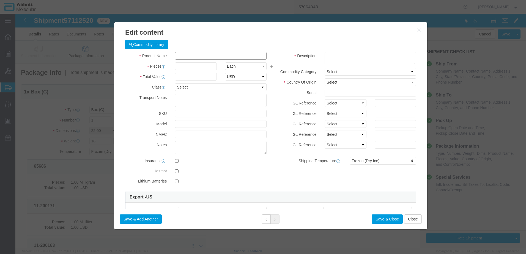
click input "text"
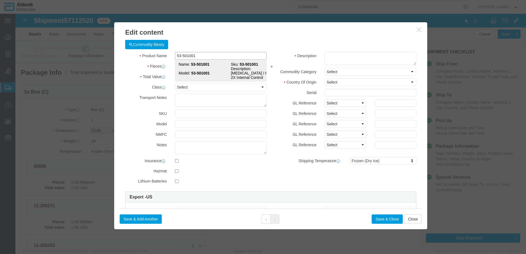
click td "Model: 53-501001"
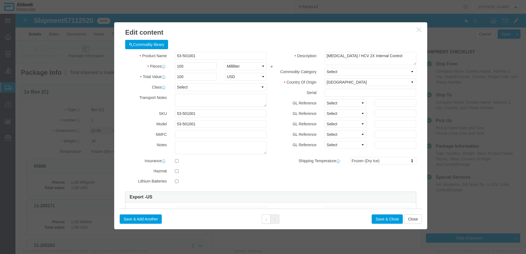
click div "Description Water (Nuclease free) 11-200171 Commodity Category Select Country O…"
click select "Select Account Type Activity ID Airline Appointment Number ASN Batch Number Bil…"
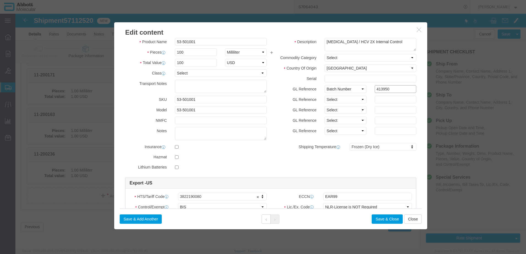
scroll to position [55, 0]
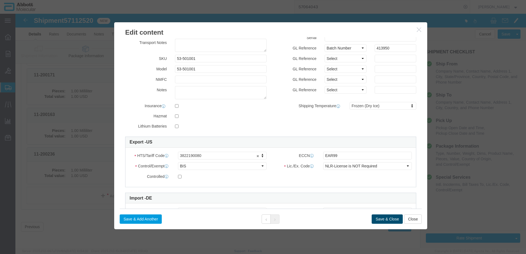
click button "Save & Close"
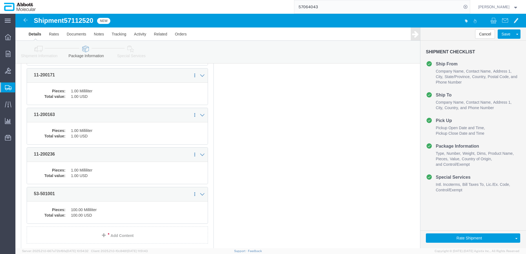
scroll to position [170, 0]
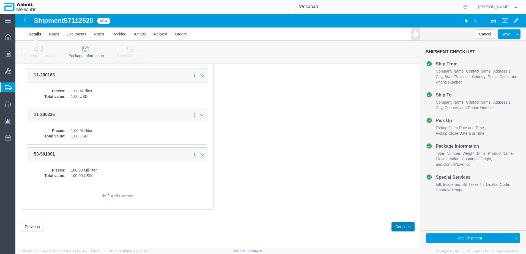
click button "Continue"
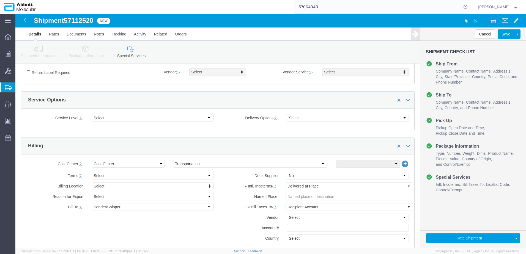
scroll to position [765, 0]
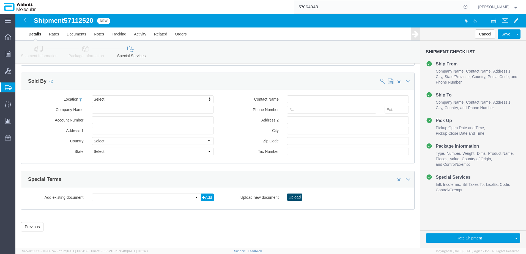
click button "Upload"
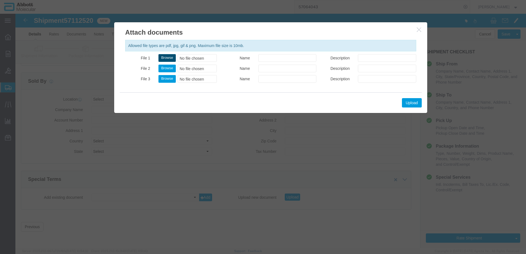
click button "Browse"
click button "Upload"
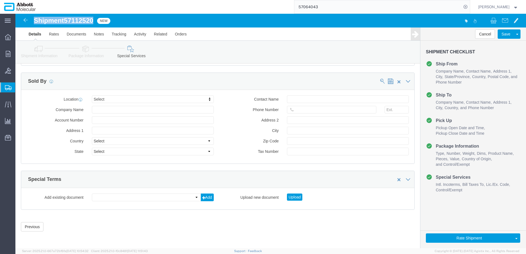
drag, startPoint x: 19, startPoint y: 6, endPoint x: 81, endPoint y: 7, distance: 61.6
click div "Shipment 57112520 New"
copy h1 "Shipment 57112520"
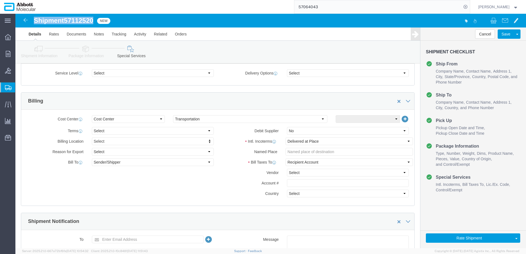
scroll to position [215, 0]
click button "Rate Shipment"
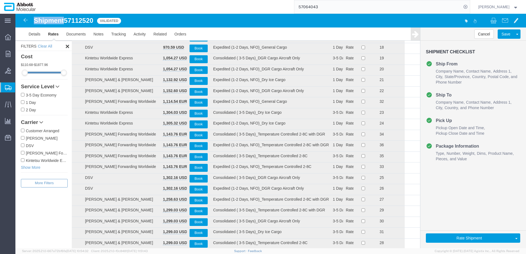
click at [23, 146] on input "DSV" at bounding box center [23, 146] width 4 height 4
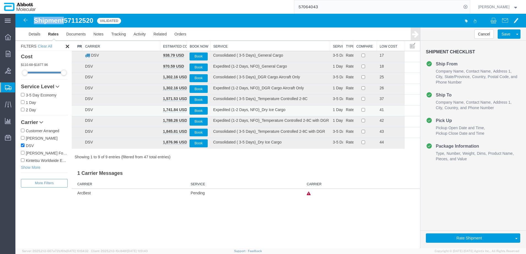
scroll to position [0, 0]
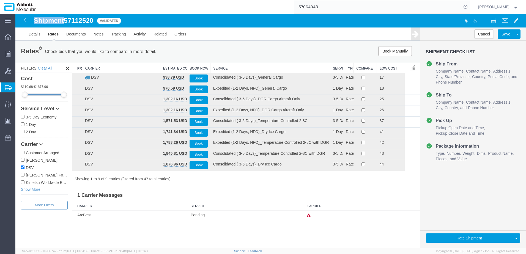
click at [220, 66] on th "Service" at bounding box center [270, 68] width 120 height 10
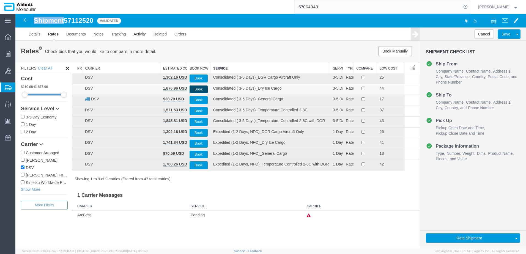
click at [198, 89] on button "Book" at bounding box center [198, 90] width 18 height 8
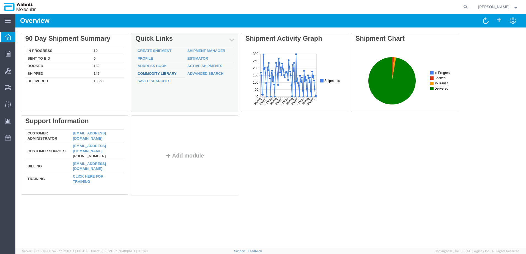
click at [172, 73] on link "Commodity Library" at bounding box center [156, 73] width 39 height 4
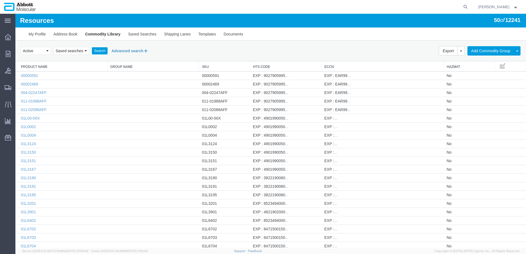
click at [131, 51] on button "Advanced search" at bounding box center [130, 50] width 45 height 9
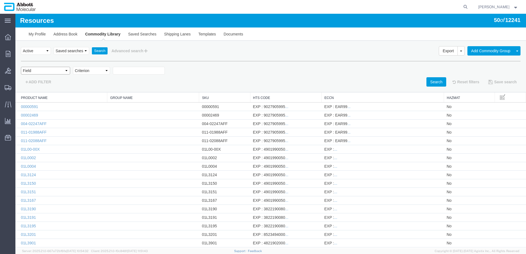
drag, startPoint x: 67, startPoint y: 70, endPoint x: 64, endPoint y: 74, distance: 5.3
click at [67, 70] on select "Field Class Commodity Category Commodity Group Commodity Quantity Commodity Val…" at bounding box center [45, 71] width 49 height 8
select select "productName"
click at [21, 67] on select "Field Class Commodity Category Commodity Group Commodity Quantity Commodity Val…" at bounding box center [45, 71] width 49 height 8
click at [95, 72] on select "Criterion contains does not contain is is blank is not blank starts with" at bounding box center [91, 71] width 37 height 8
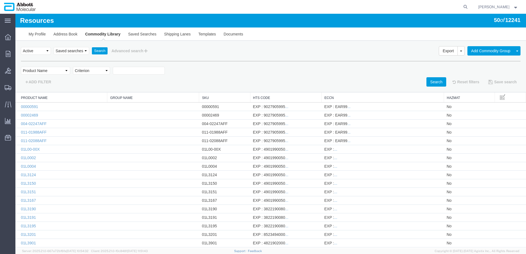
select select "contains"
click at [73, 67] on select "Criterion contains does not contain is is blank is not blank starts with" at bounding box center [91, 71] width 37 height 8
type input "53-501006"
click at [430, 80] on button "Search" at bounding box center [436, 81] width 20 height 9
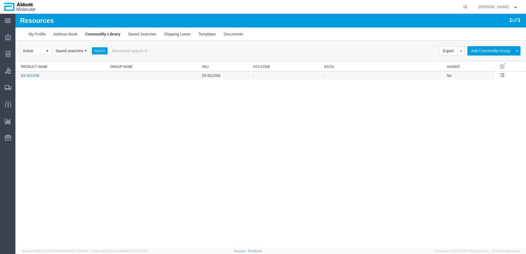
click at [29, 76] on link "53-501006" at bounding box center [30, 75] width 18 height 4
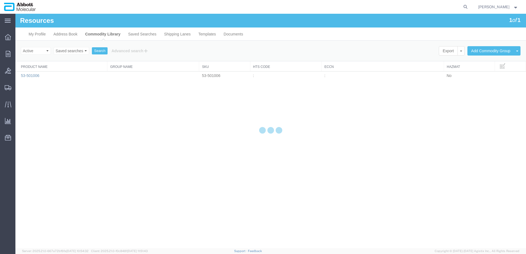
type input "FROM_2_TO_8"
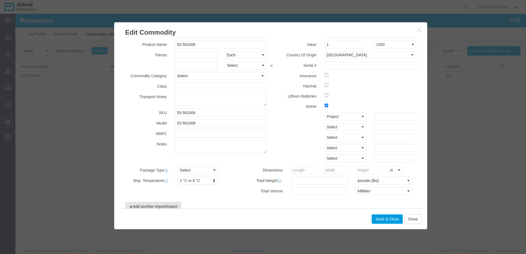
scroll to position [19, 0]
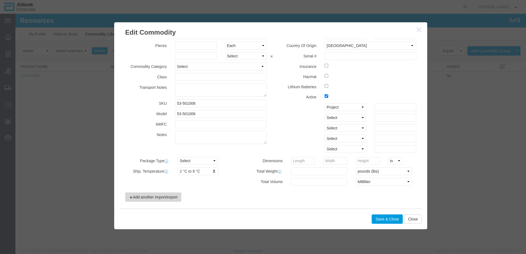
click at [151, 200] on button "Add another import/export" at bounding box center [153, 196] width 56 height 9
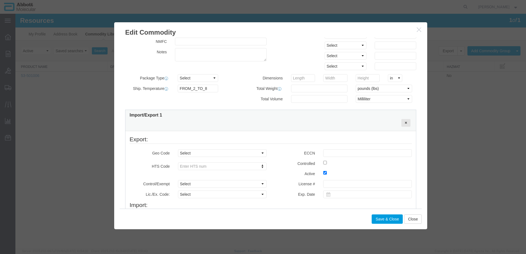
scroll to position [129, 0]
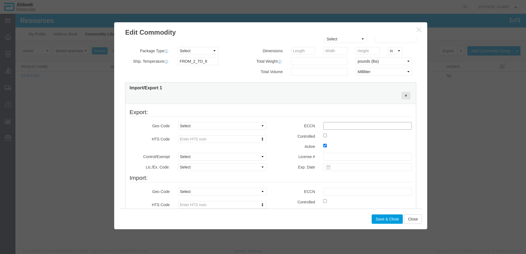
click at [354, 128] on input "text" at bounding box center [367, 126] width 89 height 8
type input "EAR99"
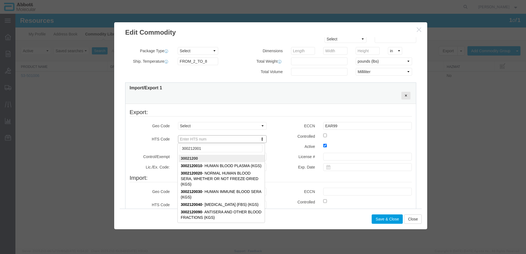
type input "3002120010"
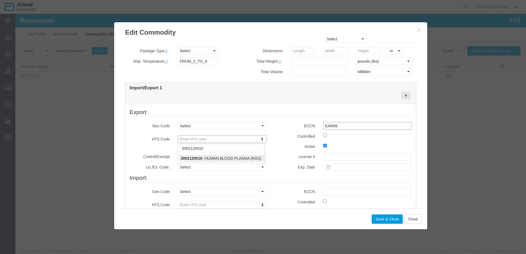
select select "KGS"
type input "3002120010"
click at [197, 158] on select "Select ATF BIS DEA EPA FDA FTR ITAR OFAC Other (OPA)" at bounding box center [222, 157] width 89 height 8
select select "BIS"
click at [178, 153] on select "Select ATF BIS DEA EPA FDA FTR ITAR OFAC Other (OPA)" at bounding box center [222, 157] width 89 height 8
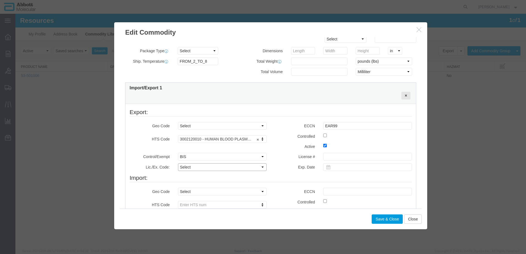
click at [194, 167] on select "Select AGR-Agricultural APP-Computers APR-Additional Permissive Exports AVS-Air…" at bounding box center [222, 167] width 89 height 8
select select "NLR"
click at [178, 163] on select "Select AGR-Agricultural APP-Computers APR-Additional Permissive Exports AVS-Air…" at bounding box center [222, 167] width 89 height 8
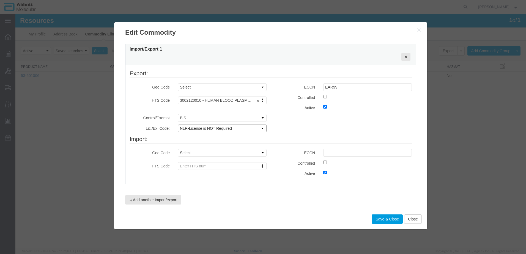
scroll to position [170, 0]
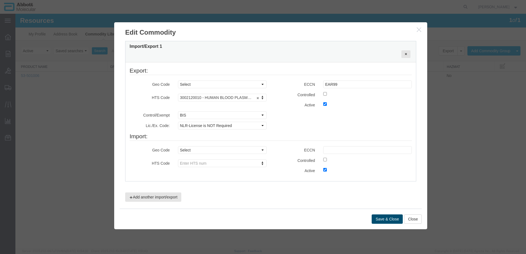
click at [381, 220] on button "Save & Close" at bounding box center [386, 218] width 31 height 9
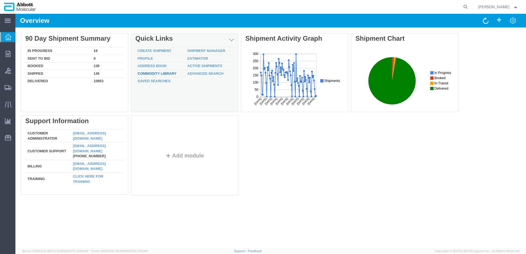
click at [158, 73] on link "Commodity Library" at bounding box center [156, 73] width 39 height 4
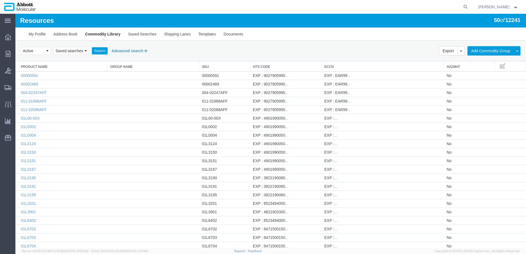
click at [134, 51] on button "Advanced search" at bounding box center [130, 50] width 45 height 9
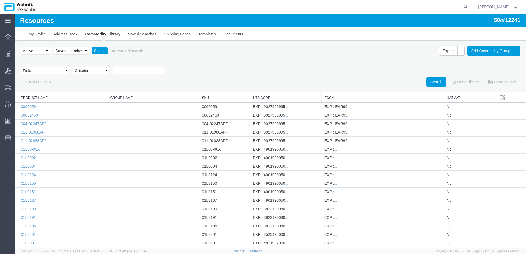
click at [66, 71] on select "Field Class Commodity Category Commodity Group Commodity Quantity Commodity Val…" at bounding box center [45, 71] width 49 height 8
select select "productName"
click at [21, 67] on select "Field Class Commodity Category Commodity Group Commodity Quantity Commodity Val…" at bounding box center [45, 71] width 49 height 8
drag, startPoint x: 105, startPoint y: 68, endPoint x: 103, endPoint y: 71, distance: 3.1
click at [105, 68] on select "Criterion contains does not contain is is blank is not blank starts with" at bounding box center [91, 71] width 37 height 8
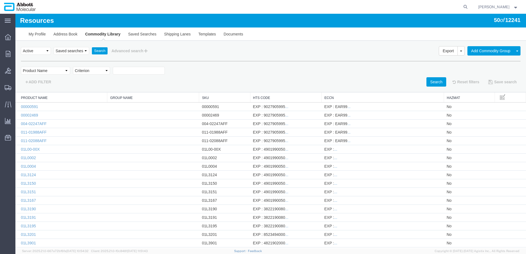
select select "contains"
click at [73, 67] on select "Criterion contains does not contain is is blank is not blank starts with" at bounding box center [91, 71] width 37 height 8
click at [127, 71] on input "text" at bounding box center [139, 71] width 52 height 8
paste input "11-200228"
type input "11-200228"
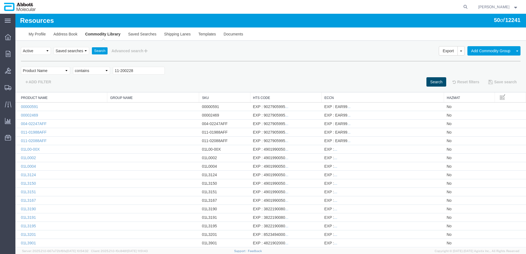
click at [429, 82] on button "Search" at bounding box center [436, 81] width 20 height 9
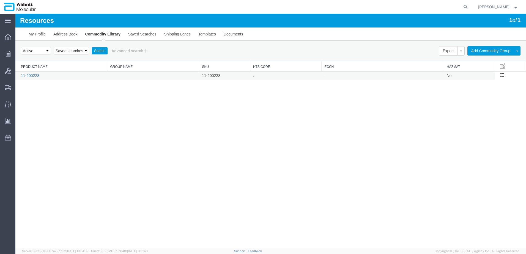
click at [36, 76] on link "11-200228" at bounding box center [30, 75] width 18 height 4
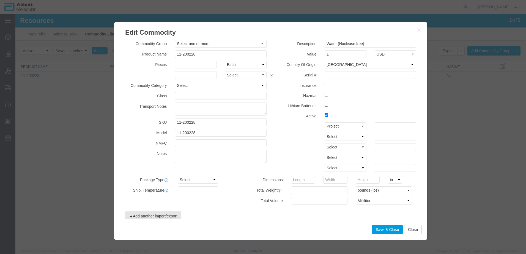
type input "AMBIENT"
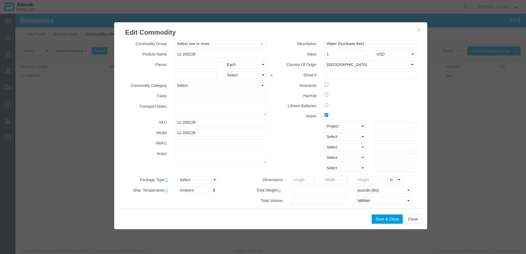
scroll to position [19, 0]
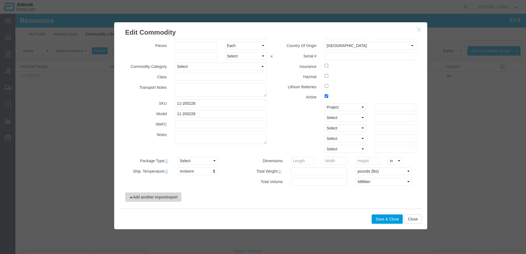
click at [164, 197] on button "Add another import/export" at bounding box center [153, 196] width 56 height 9
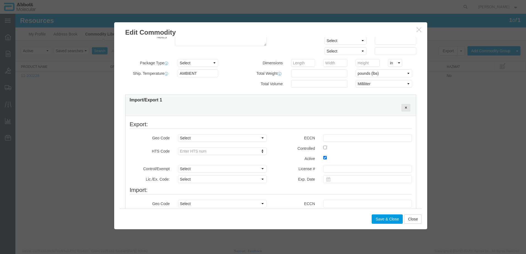
scroll to position [129, 0]
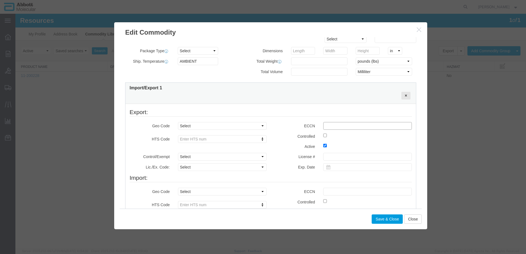
click at [343, 125] on input "text" at bounding box center [367, 126] width 89 height 8
type input "EAR99"
type input "3002120010"
click at [420, 161] on div "Commodity Group Select one or more Product Name 11-200228 Pieces Select Bag Bar…" at bounding box center [270, 123] width 313 height 172
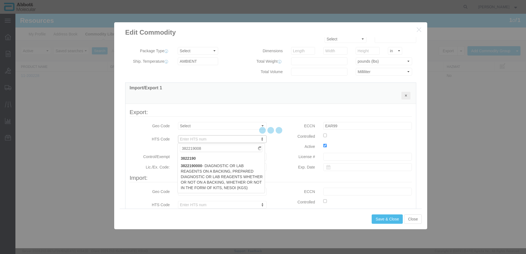
type input "3822190080"
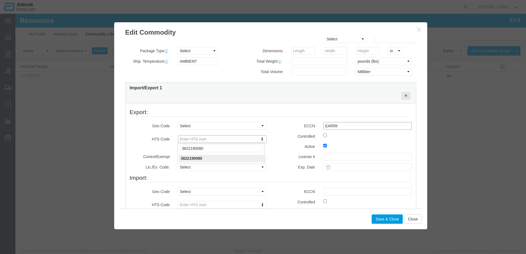
type input "3822190080"
click at [213, 156] on select "Select ATF BIS DEA EPA FDA FTR ITAR OFAC Other (OPA)" at bounding box center [222, 157] width 89 height 8
select select "BIS"
click at [178, 153] on select "Select ATF BIS DEA EPA FDA FTR ITAR OFAC Other (OPA)" at bounding box center [222, 157] width 89 height 8
click at [198, 166] on select "Select AGR-Agricultural APP-Computers APR-Additional Permissive Exports AVS-Air…" at bounding box center [222, 167] width 89 height 8
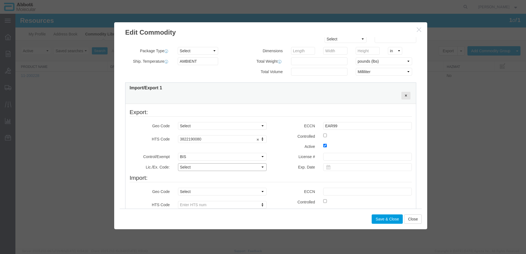
select select "NLR"
click at [178, 163] on select "Select AGR-Agricultural APP-Computers APR-Additional Permissive Exports AVS-Air…" at bounding box center [222, 167] width 89 height 8
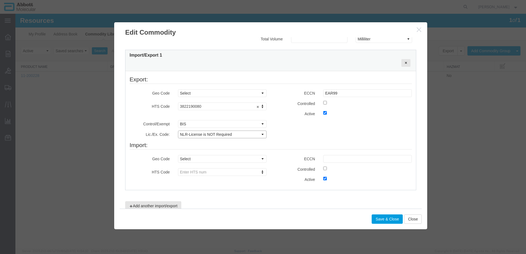
scroll to position [170, 0]
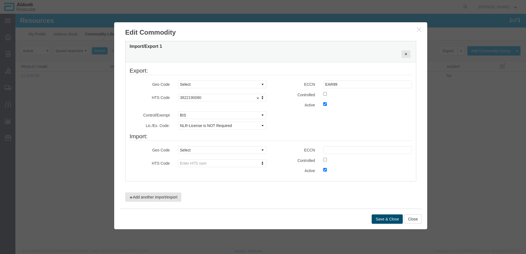
click at [390, 221] on button "Save & Close" at bounding box center [386, 218] width 31 height 9
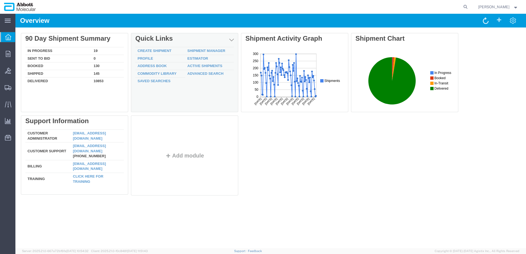
click at [161, 71] on td "Commodity Library" at bounding box center [160, 74] width 50 height 8
click at [161, 73] on link "Commodity Library" at bounding box center [156, 73] width 39 height 4
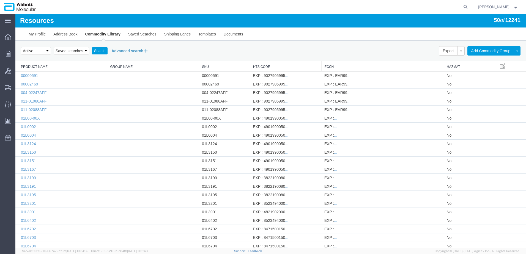
click at [147, 52] on icon at bounding box center [145, 51] width 5 height 6
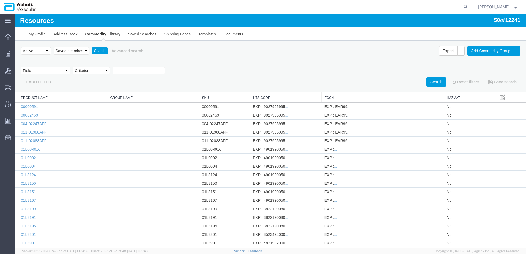
click at [58, 71] on select "Field Class Commodity Category Commodity Group Commodity Quantity Commodity Val…" at bounding box center [45, 71] width 49 height 8
select select "productName"
click at [21, 67] on select "Field Class Commodity Category Commodity Group Commodity Quantity Commodity Val…" at bounding box center [45, 71] width 49 height 8
click at [105, 71] on select "Criterion contains does not contain is is blank is not blank starts with" at bounding box center [91, 71] width 37 height 8
select select "contains"
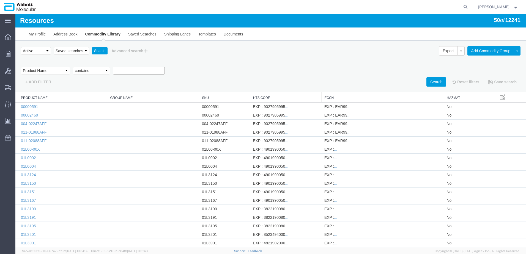
click at [73, 67] on select "Criterion contains does not contain is is blank is not blank starts with" at bounding box center [91, 71] width 37 height 8
click at [135, 70] on input "text" at bounding box center [139, 71] width 52 height 8
type input "65686"
click at [427, 81] on button "Search" at bounding box center [436, 81] width 20 height 9
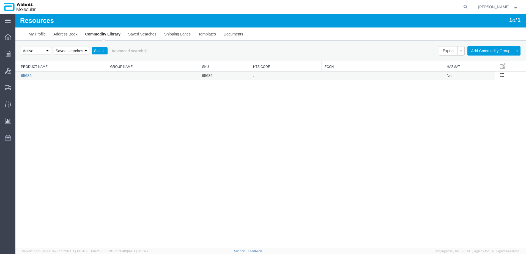
click at [25, 76] on link "65686" at bounding box center [26, 75] width 11 height 4
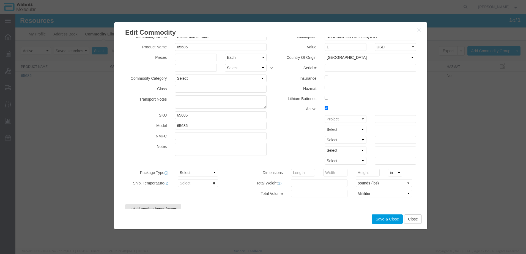
scroll to position [19, 0]
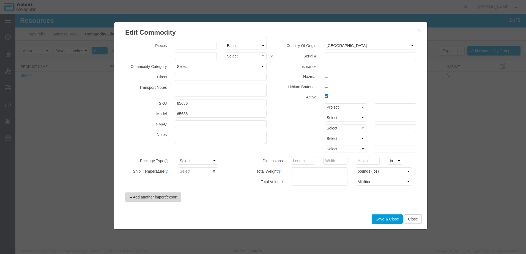
click at [156, 198] on button "Add another import/export" at bounding box center [153, 196] width 56 height 9
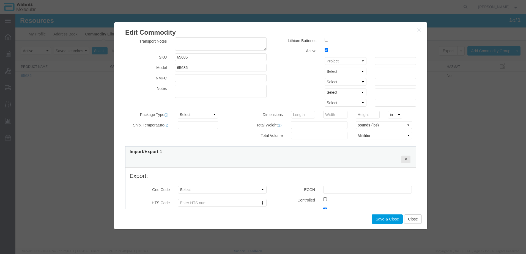
scroll to position [101, 0]
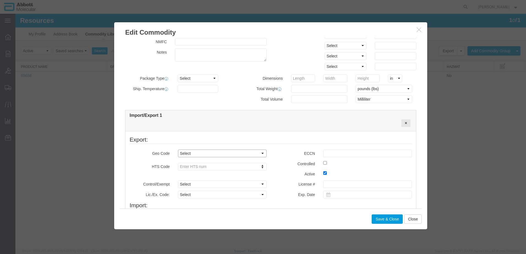
click at [196, 154] on select "Select COUNTRY REGION" at bounding box center [222, 154] width 89 height 8
click at [339, 153] on input "text" at bounding box center [367, 154] width 89 height 8
type input "EAR99"
type input "AMBIENT"
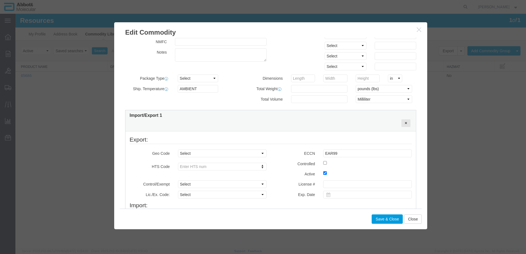
type input "3822190080"
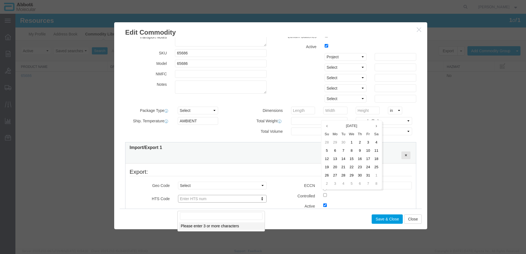
scroll to position [60, 0]
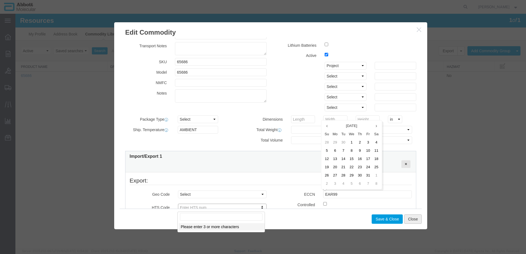
click at [413, 219] on button "Close" at bounding box center [413, 218] width 18 height 9
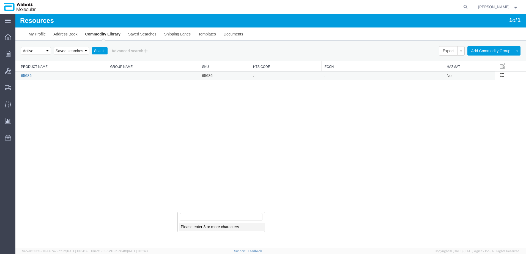
click at [25, 76] on link "65686" at bounding box center [26, 75] width 11 height 4
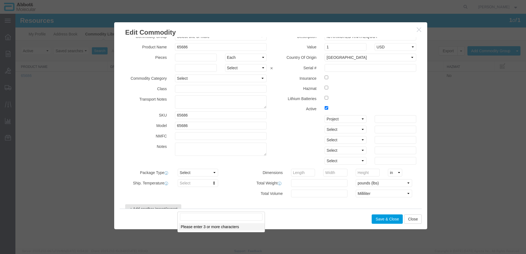
scroll to position [19, 0]
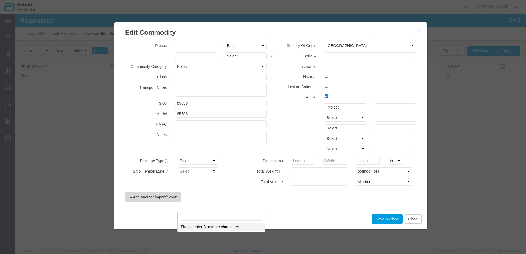
click at [134, 197] on button "Add another import/export" at bounding box center [153, 196] width 56 height 9
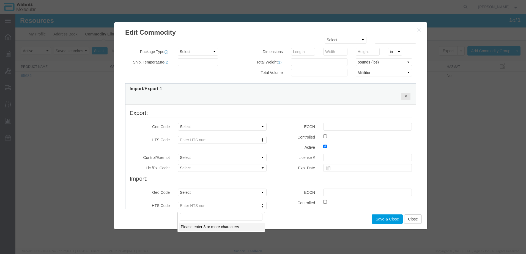
scroll to position [129, 0]
click at [333, 126] on input "text" at bounding box center [367, 126] width 89 height 8
click at [343, 125] on input "text" at bounding box center [367, 126] width 89 height 8
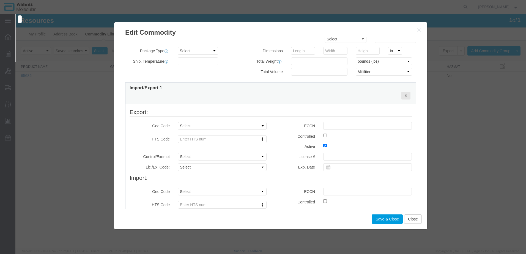
click at [343, 125] on input "text" at bounding box center [367, 126] width 89 height 8
click at [338, 126] on input "text" at bounding box center [367, 126] width 89 height 8
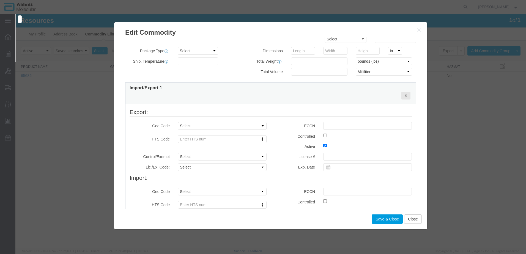
click at [338, 126] on input "text" at bounding box center [367, 126] width 89 height 8
type input "EEAREC"
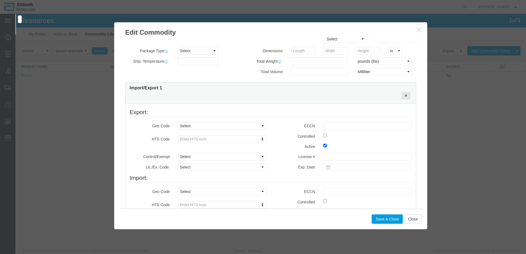
click at [338, 126] on input "text" at bounding box center [367, 126] width 89 height 8
click at [411, 219] on button "Close" at bounding box center [413, 218] width 18 height 9
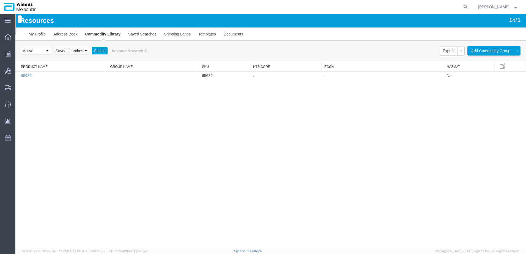
click at [183, 144] on div "Resources 1 of 1 My Profile Address Book Commodity Library Saved Searches Shipp…" at bounding box center [270, 131] width 510 height 235
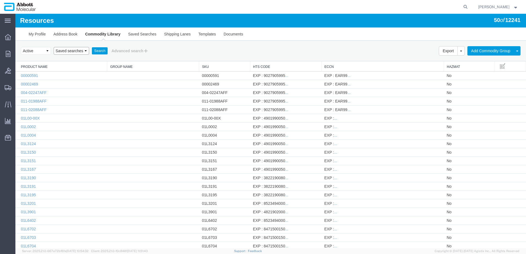
click at [81, 54] on select "Saved searches" at bounding box center [71, 51] width 35 height 8
click at [144, 53] on button "Advanced search" at bounding box center [130, 50] width 45 height 9
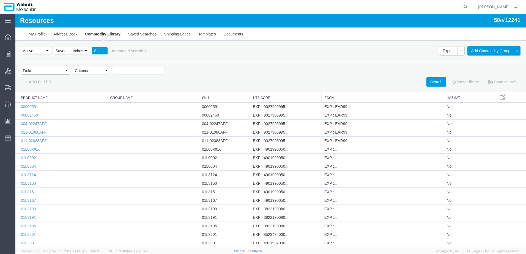
click at [64, 71] on select "Field Class Commodity Category Commodity Group Commodity Quantity Commodity Val…" at bounding box center [45, 71] width 49 height 8
select select "productName"
click at [21, 67] on select "Field Class Commodity Category Commodity Group Commodity Quantity Commodity Val…" at bounding box center [45, 71] width 49 height 8
click at [109, 71] on select "Criterion contains does not contain is is blank is not blank starts with" at bounding box center [91, 71] width 37 height 8
select select "contains"
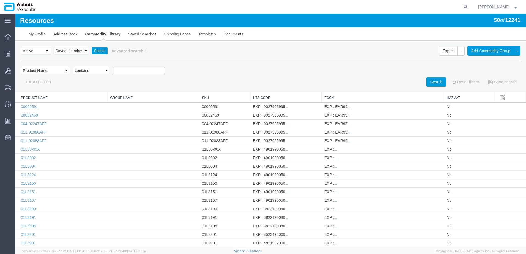
click at [73, 67] on select "Criterion contains does not contain is is blank is not blank starts with" at bounding box center [91, 71] width 37 height 8
click at [125, 70] on input "text" at bounding box center [139, 71] width 52 height 8
type input "65686"
click at [428, 82] on button "Search" at bounding box center [436, 81] width 20 height 9
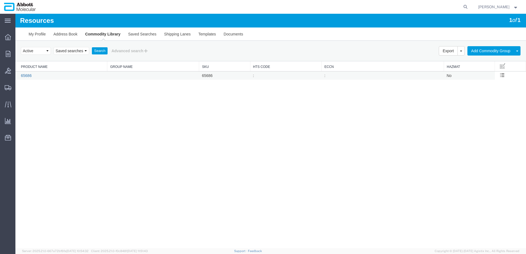
click at [29, 76] on link "65686" at bounding box center [26, 75] width 11 height 4
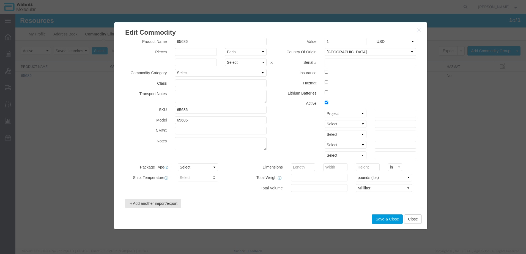
scroll to position [19, 0]
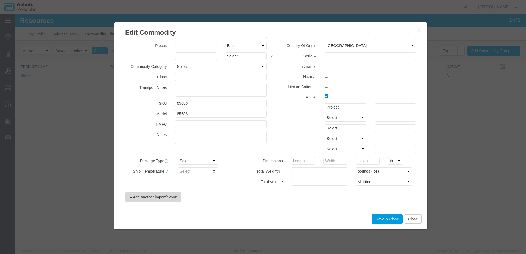
click at [159, 197] on button "Add another import/export" at bounding box center [153, 196] width 56 height 9
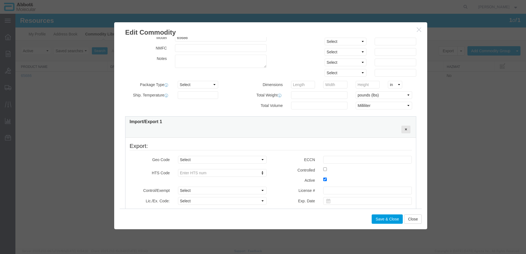
scroll to position [129, 0]
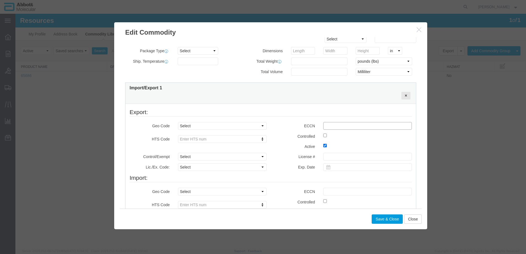
click at [348, 126] on input "text" at bounding box center [367, 126] width 89 height 8
type input "EAR99"
type input "3822190080"
click at [278, 146] on label "Active" at bounding box center [295, 146] width 48 height 7
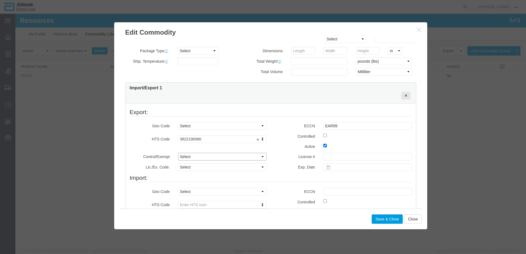
click at [199, 159] on select "Select ATF BIS DEA EPA FDA FTR ITAR OFAC Other (OPA)" at bounding box center [222, 157] width 89 height 8
select select "BIS"
click at [178, 153] on select "Select ATF BIS DEA EPA FDA FTR ITAR OFAC Other (OPA)" at bounding box center [222, 157] width 89 height 8
click at [197, 167] on select "Select AGR-Agricultural APP-Computers APR-Additional Permissive Exports AVS-Air…" at bounding box center [222, 167] width 89 height 8
select select "NLR"
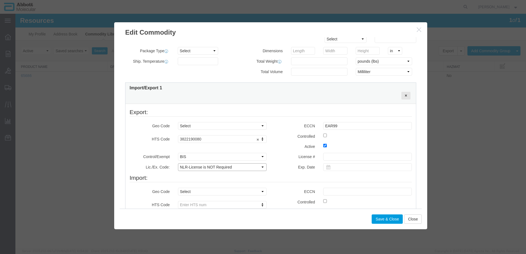
click at [178, 163] on select "Select AGR-Agricultural APP-Computers APR-Additional Permissive Exports AVS-Air…" at bounding box center [222, 167] width 89 height 8
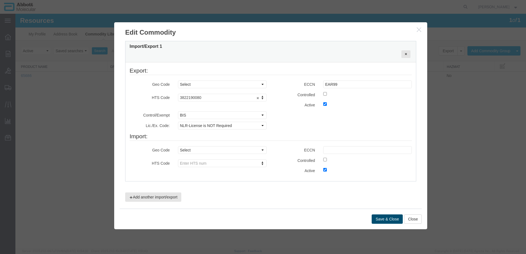
click at [383, 219] on button "Save & Close" at bounding box center [386, 218] width 31 height 9
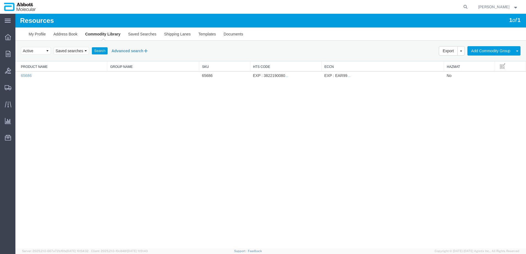
click at [135, 52] on button "Advanced search" at bounding box center [130, 50] width 45 height 9
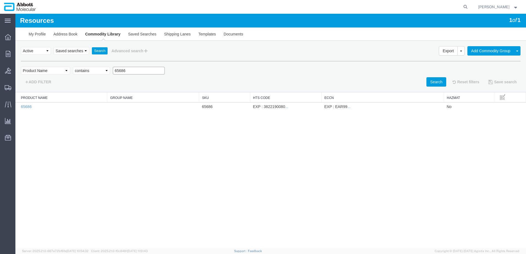
drag, startPoint x: 131, startPoint y: 71, endPoint x: 68, endPoint y: 70, distance: 62.7
click at [69, 70] on div "Field Class Commodity Category Commodity Group Commodity Quantity Commodity Val…" at bounding box center [270, 72] width 499 height 10
paste input "11-200171"
type input "11-200171"
click at [431, 83] on button "Search" at bounding box center [436, 81] width 20 height 9
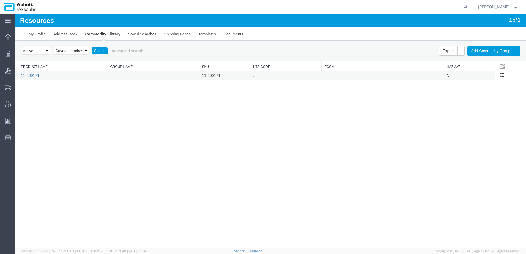
click at [35, 76] on link "11-200171" at bounding box center [30, 75] width 18 height 4
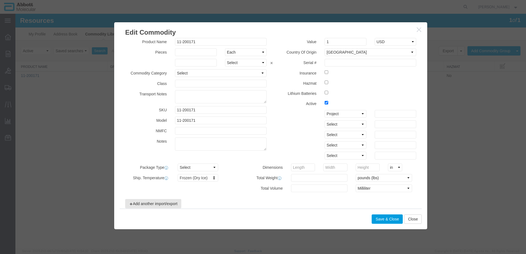
scroll to position [19, 0]
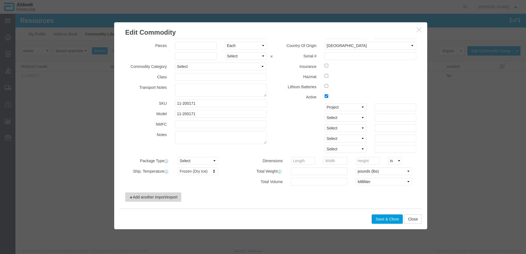
click at [166, 198] on button "Add another import/export" at bounding box center [153, 196] width 56 height 9
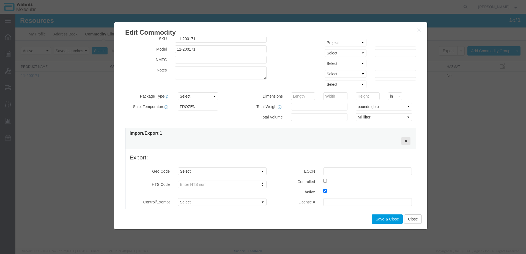
scroll to position [74, 0]
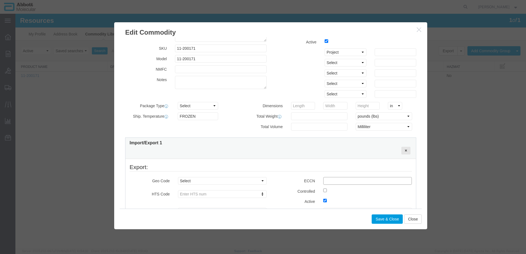
click at [351, 181] on input "text" at bounding box center [367, 181] width 89 height 8
type input "EAR99"
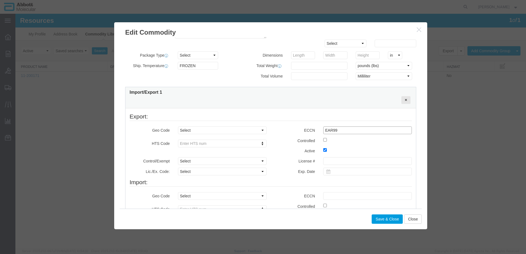
scroll to position [156, 0]
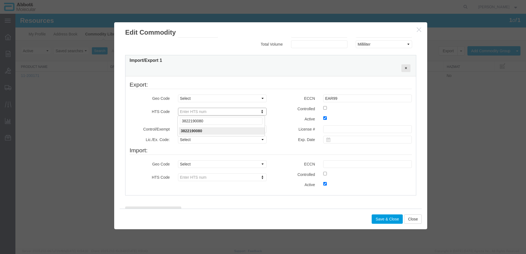
type input "3822190080"
click at [200, 130] on select "Select ATF BIS DEA EPA FDA FTR ITAR OFAC Other (OPA)" at bounding box center [222, 129] width 89 height 8
select select "BIS"
click at [178, 125] on select "Select ATF BIS DEA EPA FDA FTR ITAR OFAC Other (OPA)" at bounding box center [222, 129] width 89 height 8
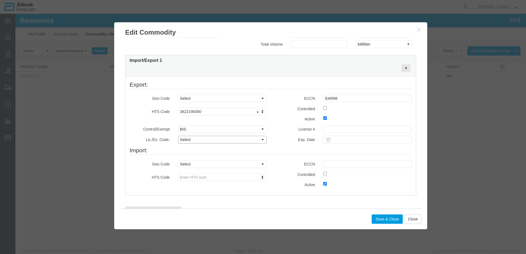
click at [195, 138] on select "Select AGR-Agricultural APP-Computers APR-Additional Permissive Exports AVS-Air…" at bounding box center [222, 140] width 89 height 8
select select "NLR"
click at [178, 136] on select "Select AGR-Agricultural APP-Computers APR-Additional Permissive Exports AVS-Air…" at bounding box center [222, 140] width 89 height 8
click at [380, 219] on button "Save & Close" at bounding box center [386, 218] width 31 height 9
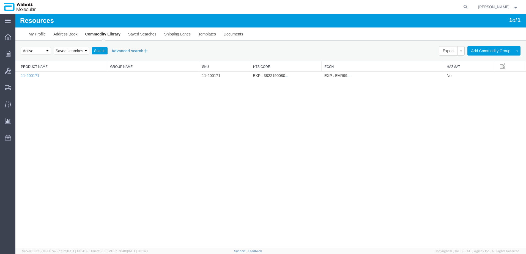
click at [131, 52] on button "Advanced search" at bounding box center [130, 50] width 45 height 9
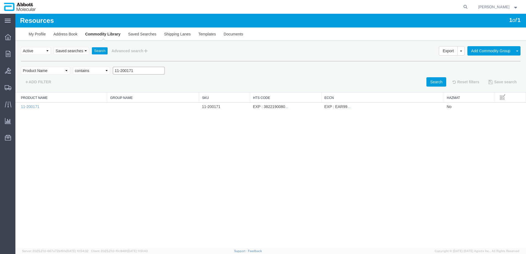
drag, startPoint x: 128, startPoint y: 70, endPoint x: 149, endPoint y: 70, distance: 20.3
click at [148, 70] on input "11-200171" at bounding box center [139, 71] width 52 height 8
type input "11-200163"
click at [427, 83] on button "Search" at bounding box center [436, 81] width 20 height 9
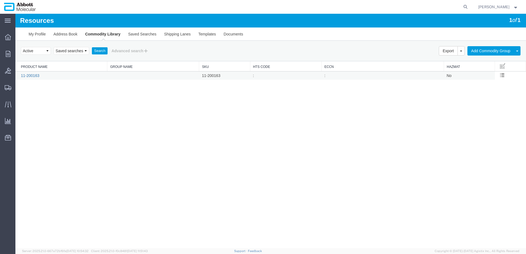
click at [35, 75] on link "11-200163" at bounding box center [30, 75] width 18 height 4
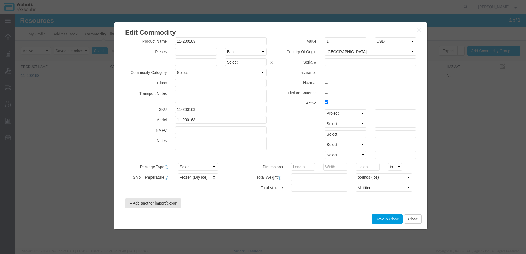
scroll to position [19, 0]
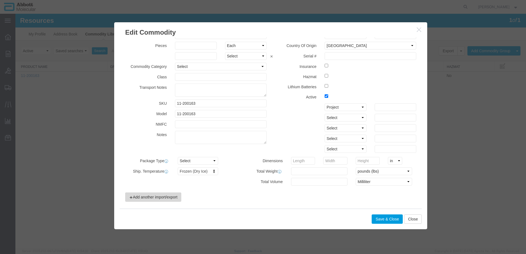
click at [162, 199] on button "Add another import/export" at bounding box center [153, 196] width 56 height 9
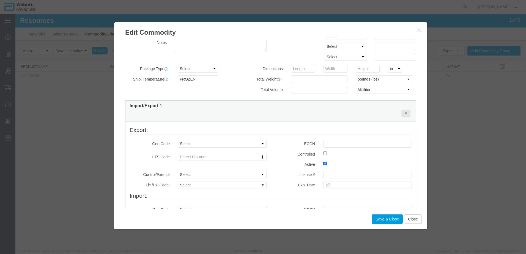
scroll to position [101, 0]
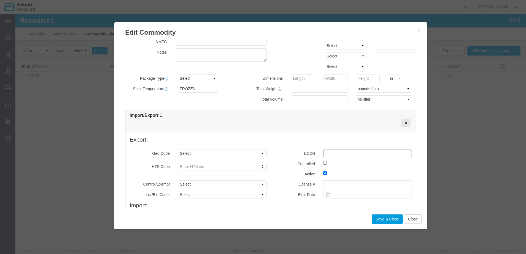
click at [355, 157] on input "text" at bounding box center [367, 154] width 89 height 8
type input "EAR99"
type input "3822190080"
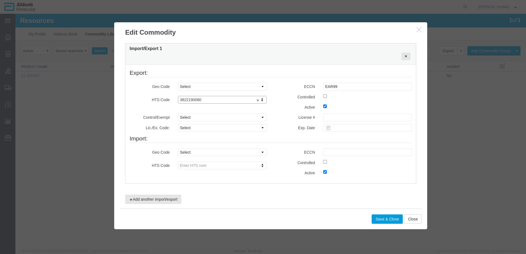
scroll to position [170, 0]
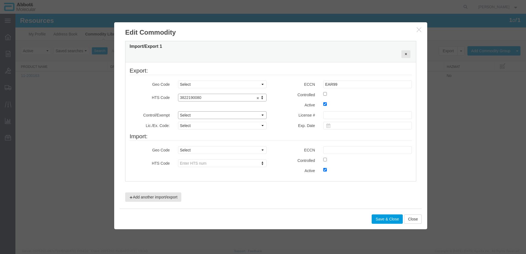
click at [202, 115] on select "Select ATF BIS DEA EPA FDA FTR ITAR OFAC Other (OPA)" at bounding box center [222, 115] width 89 height 8
select select "BIS"
click at [178, 111] on select "Select ATF BIS DEA EPA FDA FTR ITAR OFAC Other (OPA)" at bounding box center [222, 115] width 89 height 8
click at [193, 125] on select "Select AGR-Agricultural APP-Computers APR-Additional Permissive Exports AVS-Air…" at bounding box center [222, 126] width 89 height 8
select select "NLR"
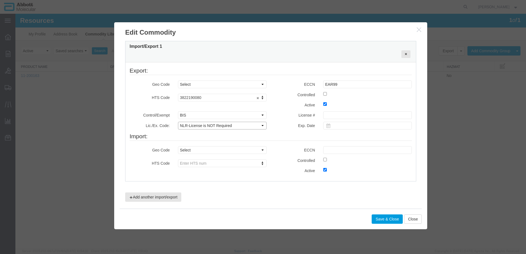
click at [178, 122] on select "Select AGR-Agricultural APP-Computers APR-Additional Permissive Exports AVS-Air…" at bounding box center [222, 126] width 89 height 8
click at [384, 220] on button "Save & Close" at bounding box center [386, 218] width 31 height 9
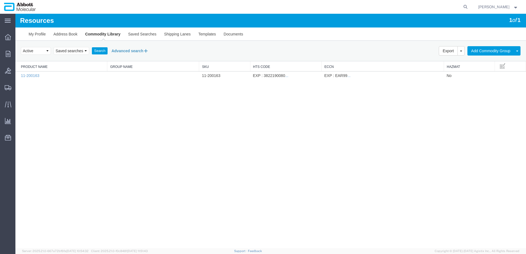
click at [131, 52] on button "Advanced search" at bounding box center [130, 50] width 45 height 9
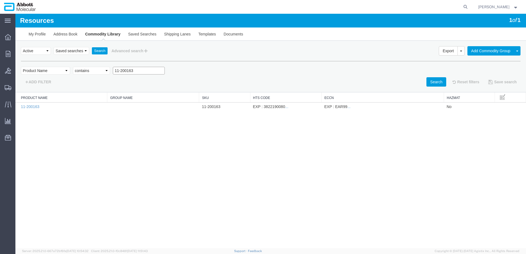
drag, startPoint x: 127, startPoint y: 70, endPoint x: 154, endPoint y: 69, distance: 27.0
click at [154, 69] on input "11-200163" at bounding box center [139, 71] width 52 height 8
type input "11-200236"
click at [433, 84] on button "Search" at bounding box center [436, 81] width 20 height 9
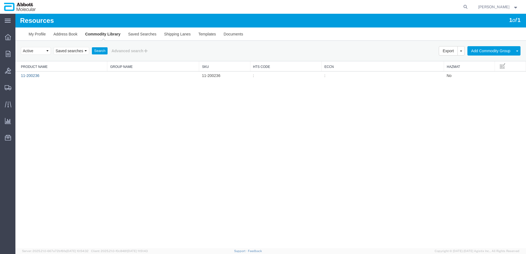
click at [36, 77] on link "11-200236" at bounding box center [30, 75] width 18 height 4
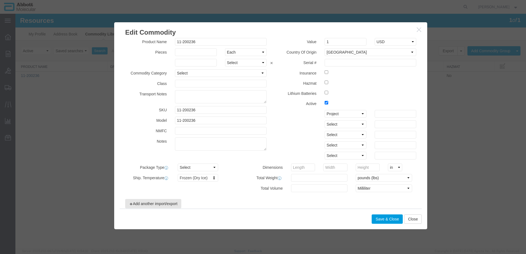
scroll to position [19, 0]
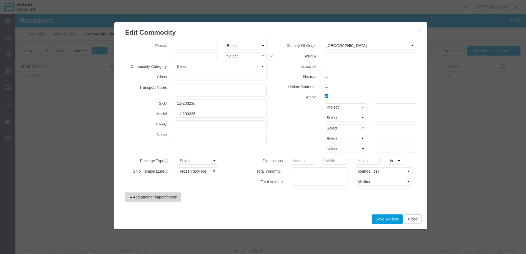
click at [155, 199] on button "Add another import/export" at bounding box center [153, 196] width 56 height 9
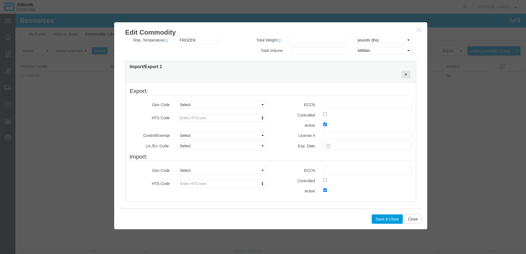
scroll to position [156, 0]
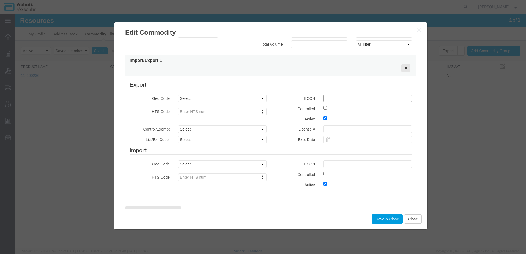
click at [349, 98] on input "text" at bounding box center [367, 99] width 89 height 8
type input "EAR99"
type input "3822190080"
click at [196, 131] on select "Select ATF BIS DEA EPA FDA FTR ITAR OFAC Other (OPA)" at bounding box center [222, 129] width 89 height 8
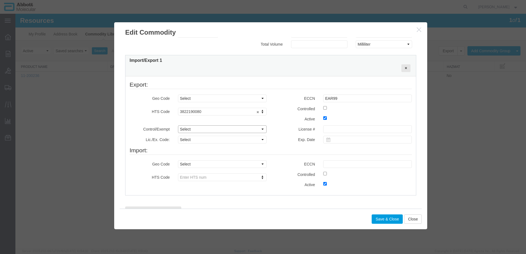
select select "BIS"
click at [178, 125] on select "Select ATF BIS DEA EPA FDA FTR ITAR OFAC Other (OPA)" at bounding box center [222, 129] width 89 height 8
click at [194, 139] on select "Select AGR-Agricultural APP-Computers APR-Additional Permissive Exports AVS-Air…" at bounding box center [222, 140] width 89 height 8
select select "NLR"
click at [178, 136] on select "Select AGR-Agricultural APP-Computers APR-Additional Permissive Exports AVS-Air…" at bounding box center [222, 140] width 89 height 8
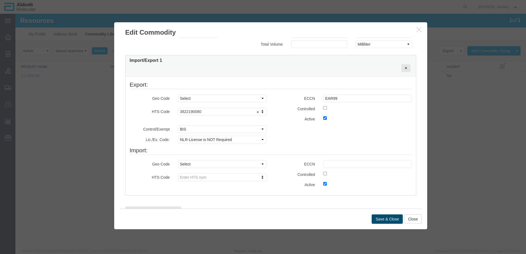
click at [381, 218] on button "Save & Close" at bounding box center [386, 218] width 31 height 9
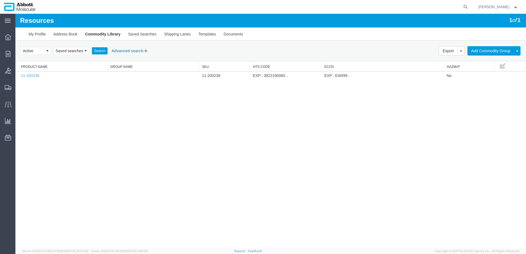
click at [132, 50] on button "Advanced search" at bounding box center [130, 50] width 45 height 9
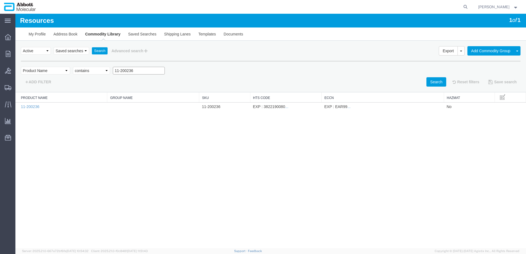
drag, startPoint x: 138, startPoint y: 73, endPoint x: 33, endPoint y: 75, distance: 105.1
click at [33, 75] on div "Field Class Commodity Category Commodity Group Commodity Quantity Commodity Val…" at bounding box center [270, 72] width 499 height 10
type input "53-501001"
click at [428, 82] on button "Search" at bounding box center [436, 81] width 20 height 9
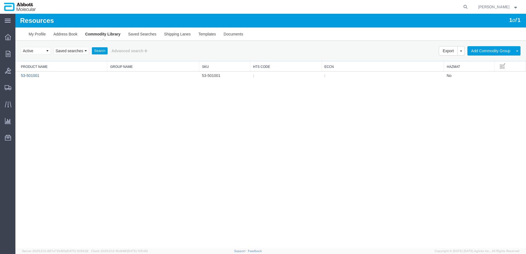
click at [37, 76] on link "53-501001" at bounding box center [30, 75] width 18 height 4
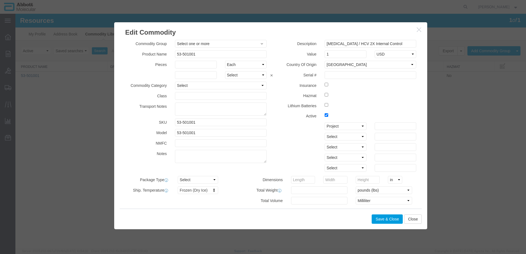
scroll to position [19, 0]
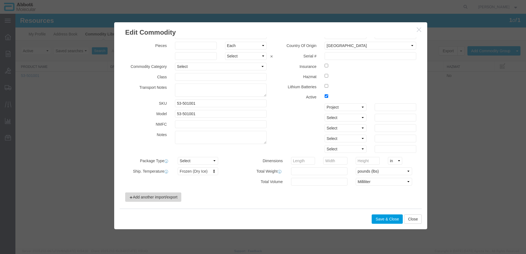
click at [155, 198] on button "Add another import/export" at bounding box center [153, 196] width 56 height 9
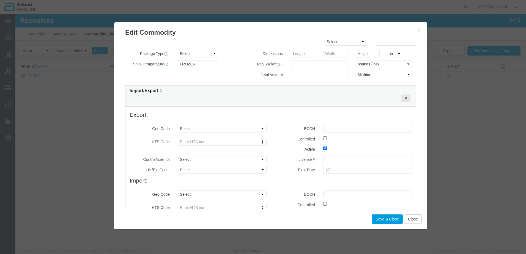
scroll to position [129, 0]
click at [346, 128] on input "text" at bounding box center [367, 126] width 89 height 8
type input "EAR99"
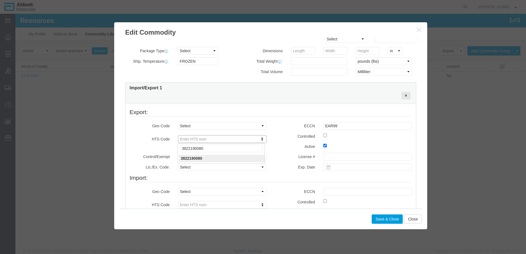
type input "3822190080"
click at [190, 159] on select "Select ATF BIS DEA EPA FDA FTR ITAR OFAC Other (OPA)" at bounding box center [222, 157] width 89 height 8
select select "BIS"
click at [178, 153] on select "Select ATF BIS DEA EPA FDA FTR ITAR OFAC Other (OPA)" at bounding box center [222, 157] width 89 height 8
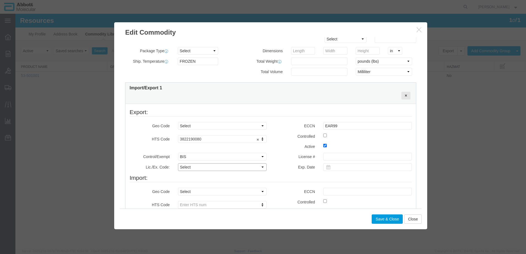
click at [197, 167] on select "Select AGR-Agricultural APP-Computers APR-Additional Permissive Exports AVS-Air…" at bounding box center [222, 167] width 89 height 8
select select "NLR"
click at [178, 163] on select "Select AGR-Agricultural APP-Computers APR-Additional Permissive Exports AVS-Air…" at bounding box center [222, 167] width 89 height 8
click at [382, 219] on button "Save & Close" at bounding box center [386, 218] width 31 height 9
